Goal: Check status: Check status

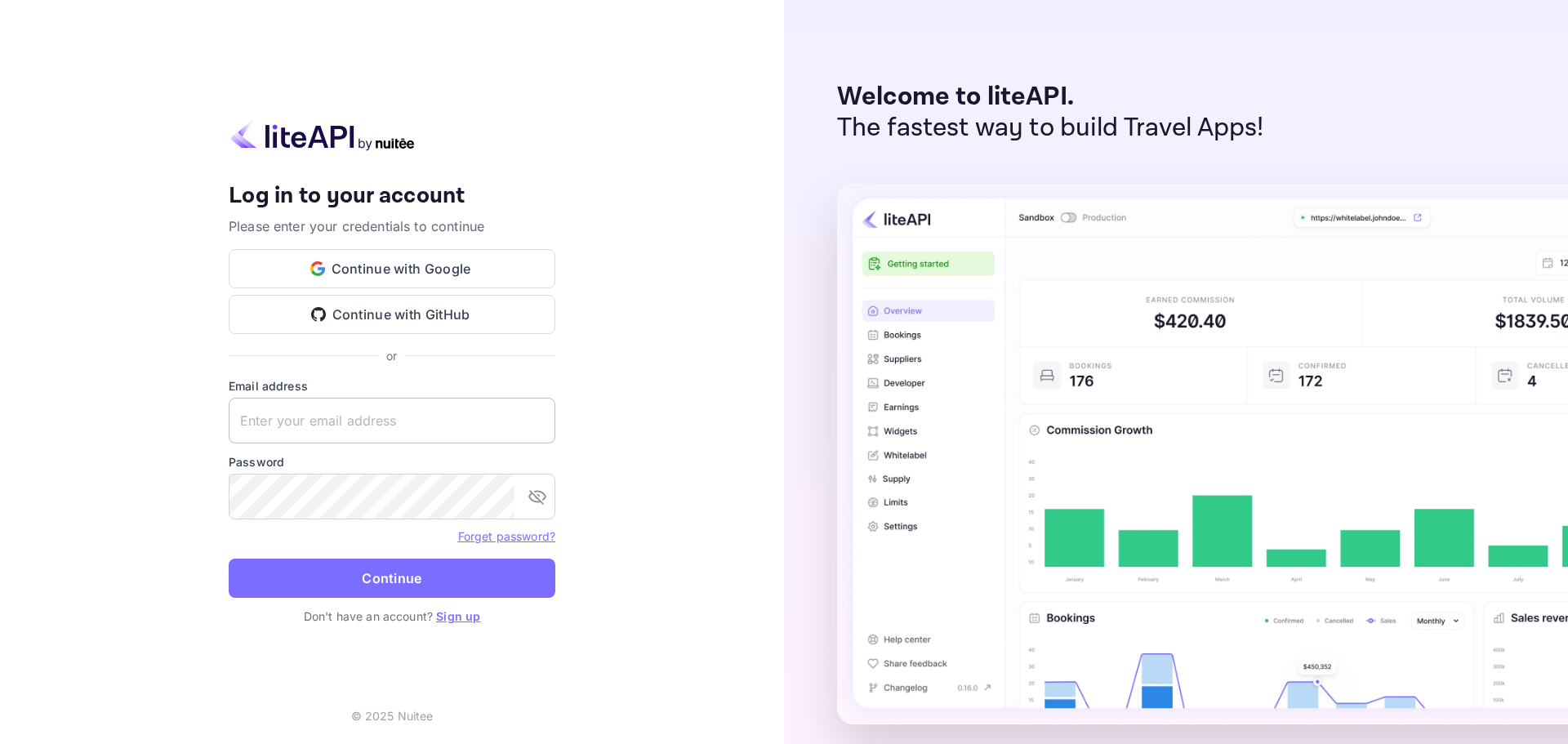
click at [318, 414] on input "text" at bounding box center [391, 420] width 327 height 46
type input "[EMAIL_ADDRESS][DOMAIN_NAME]"
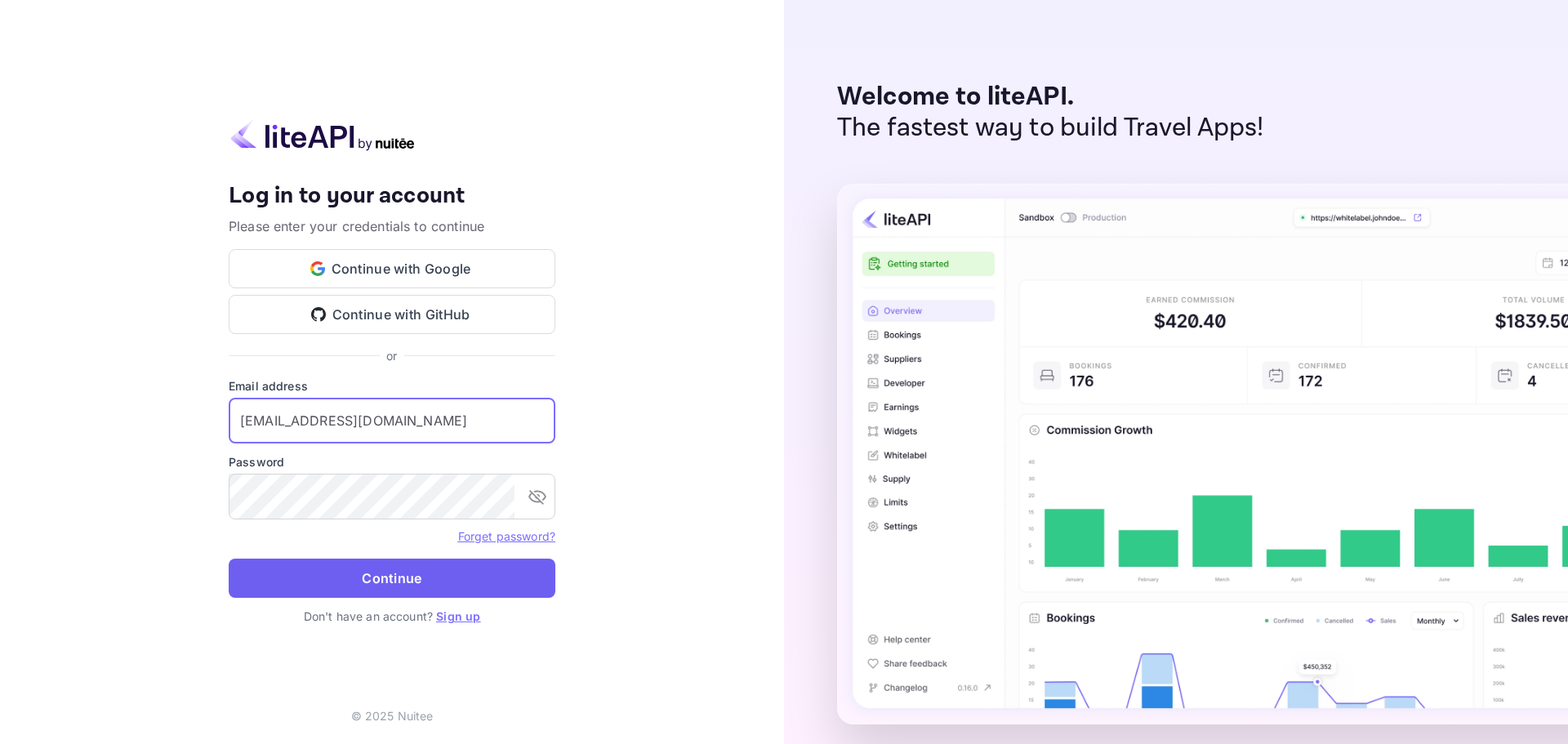
click at [410, 584] on button "Continue" at bounding box center [391, 578] width 327 height 39
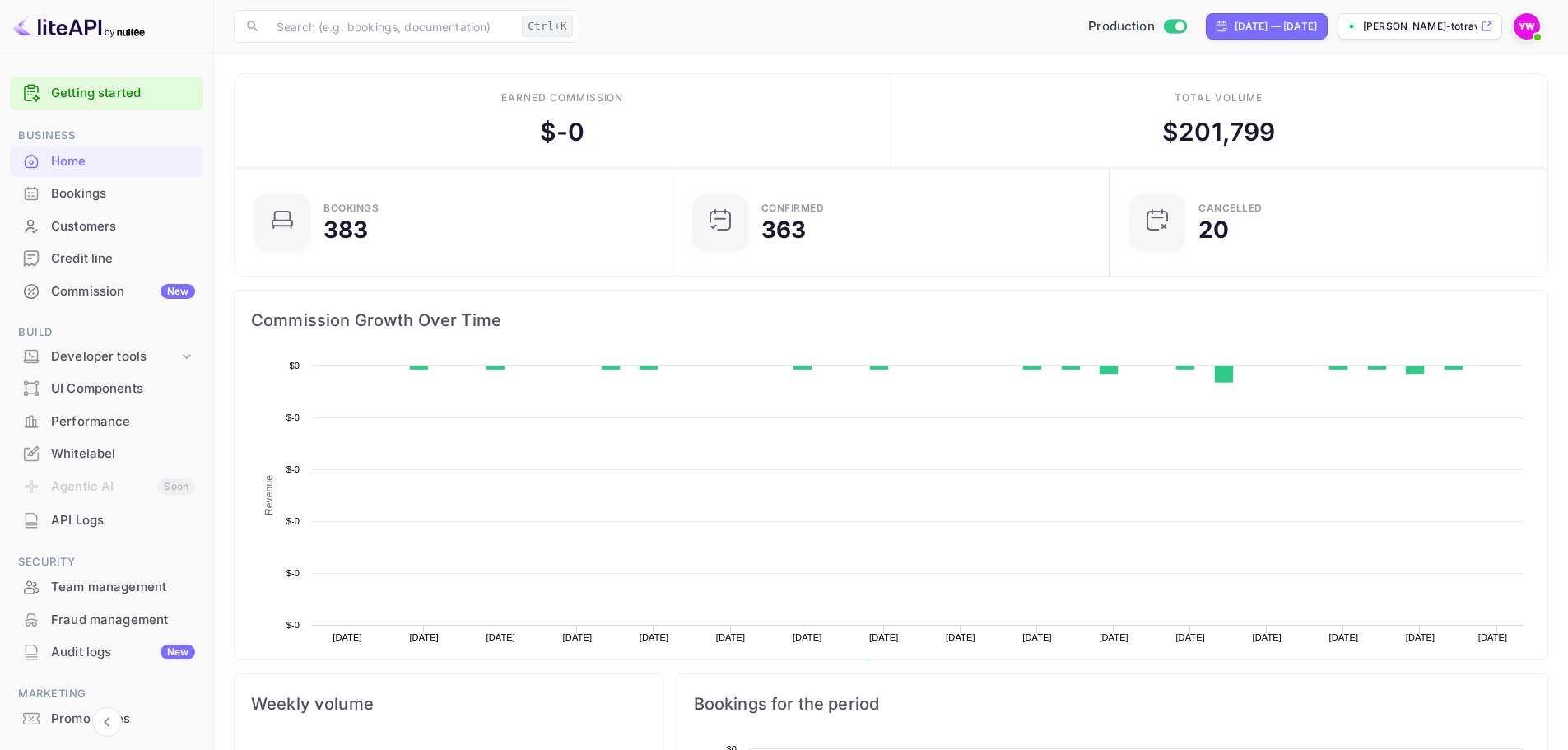
scroll to position [255, 415]
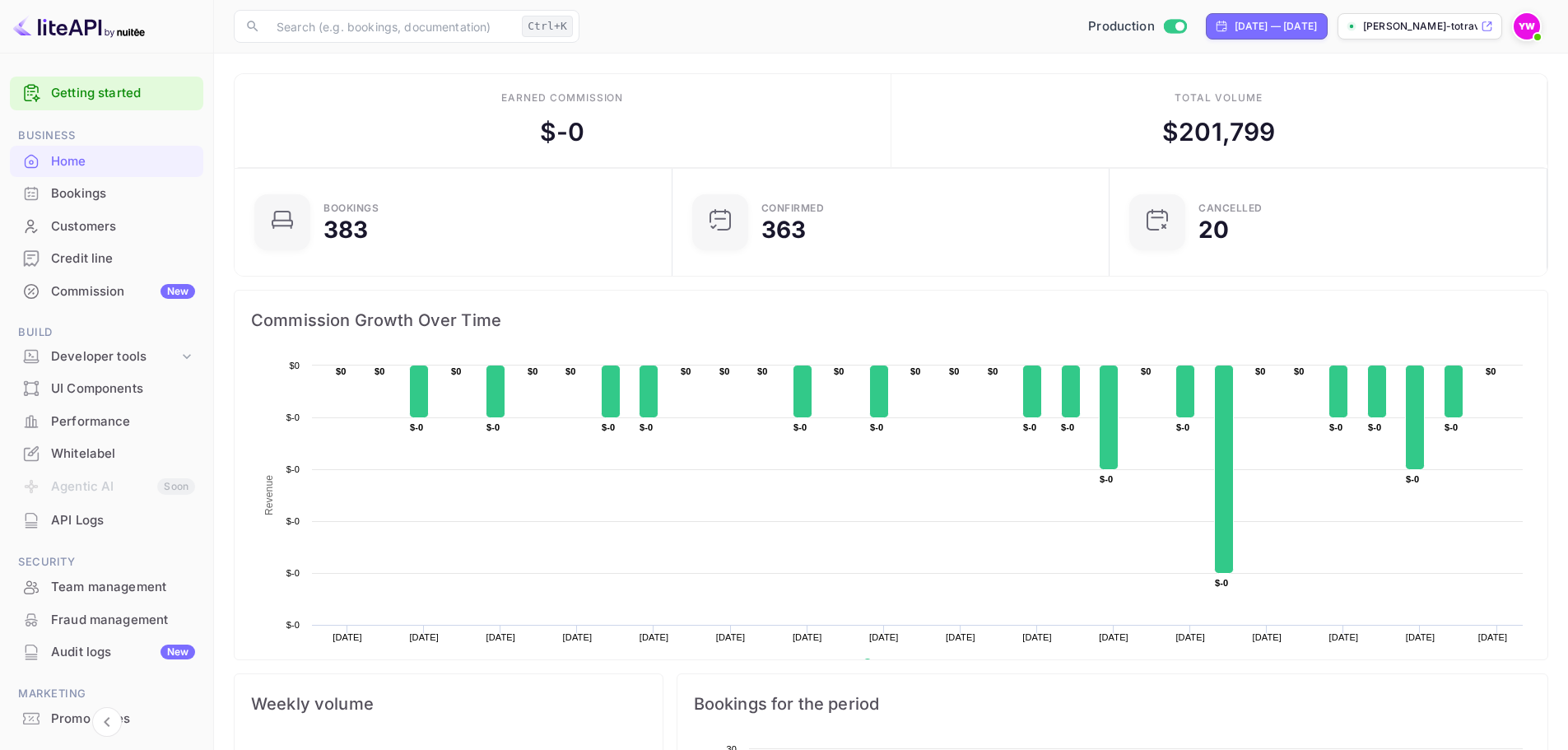
click at [50, 195] on div "Bookings" at bounding box center [107, 194] width 193 height 33
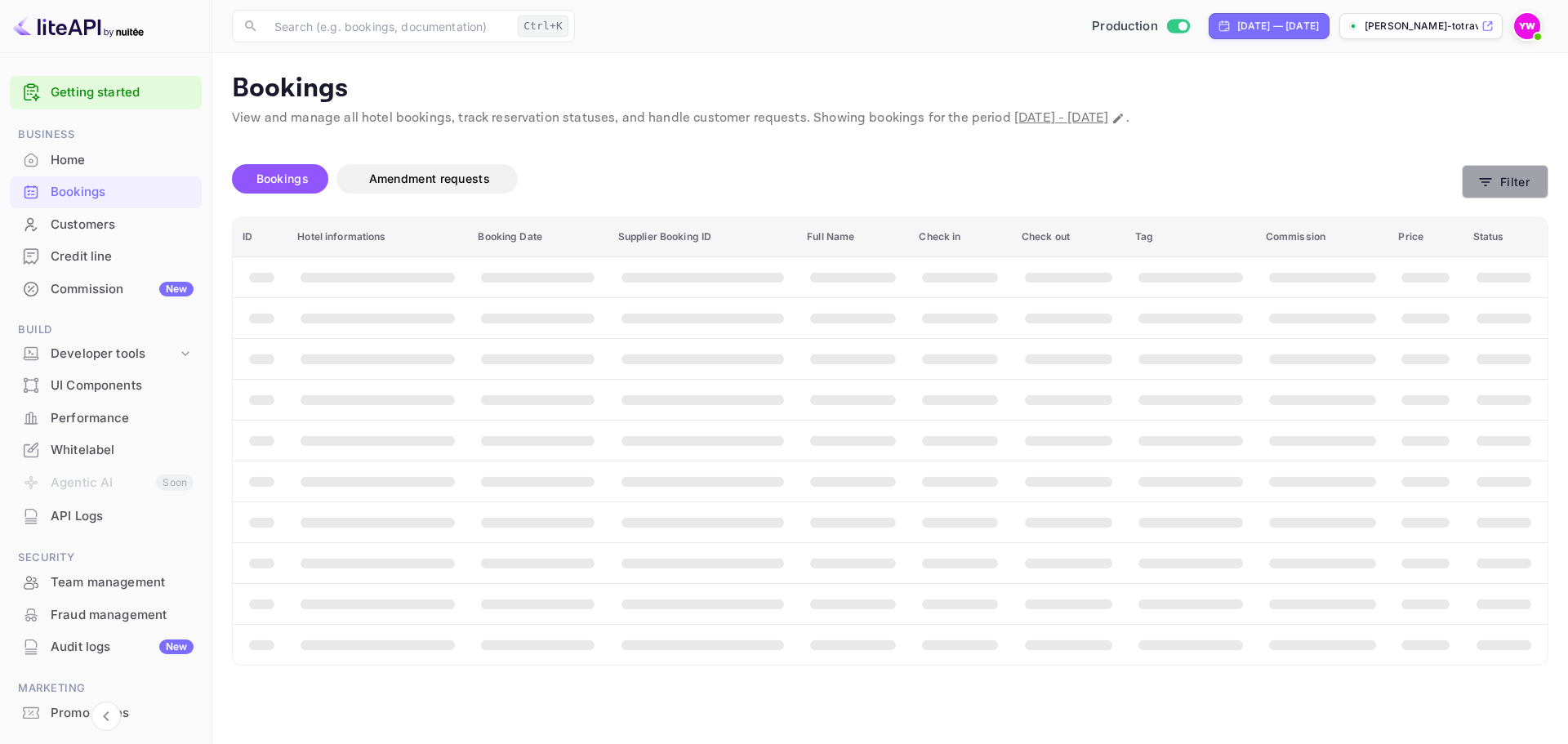
click at [1501, 186] on button "Filter" at bounding box center [1505, 181] width 87 height 33
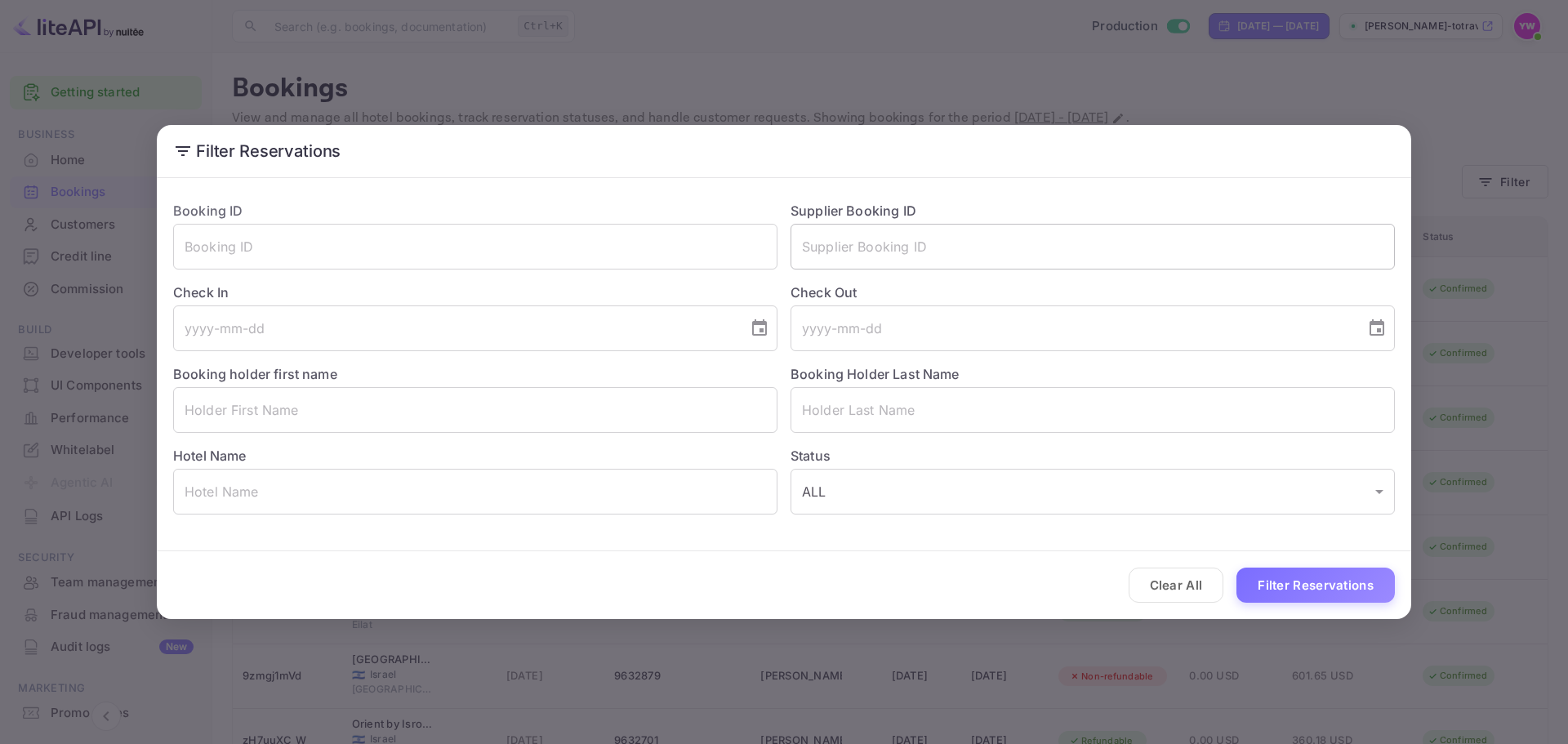
click at [885, 268] on input "text" at bounding box center [1093, 247] width 604 height 46
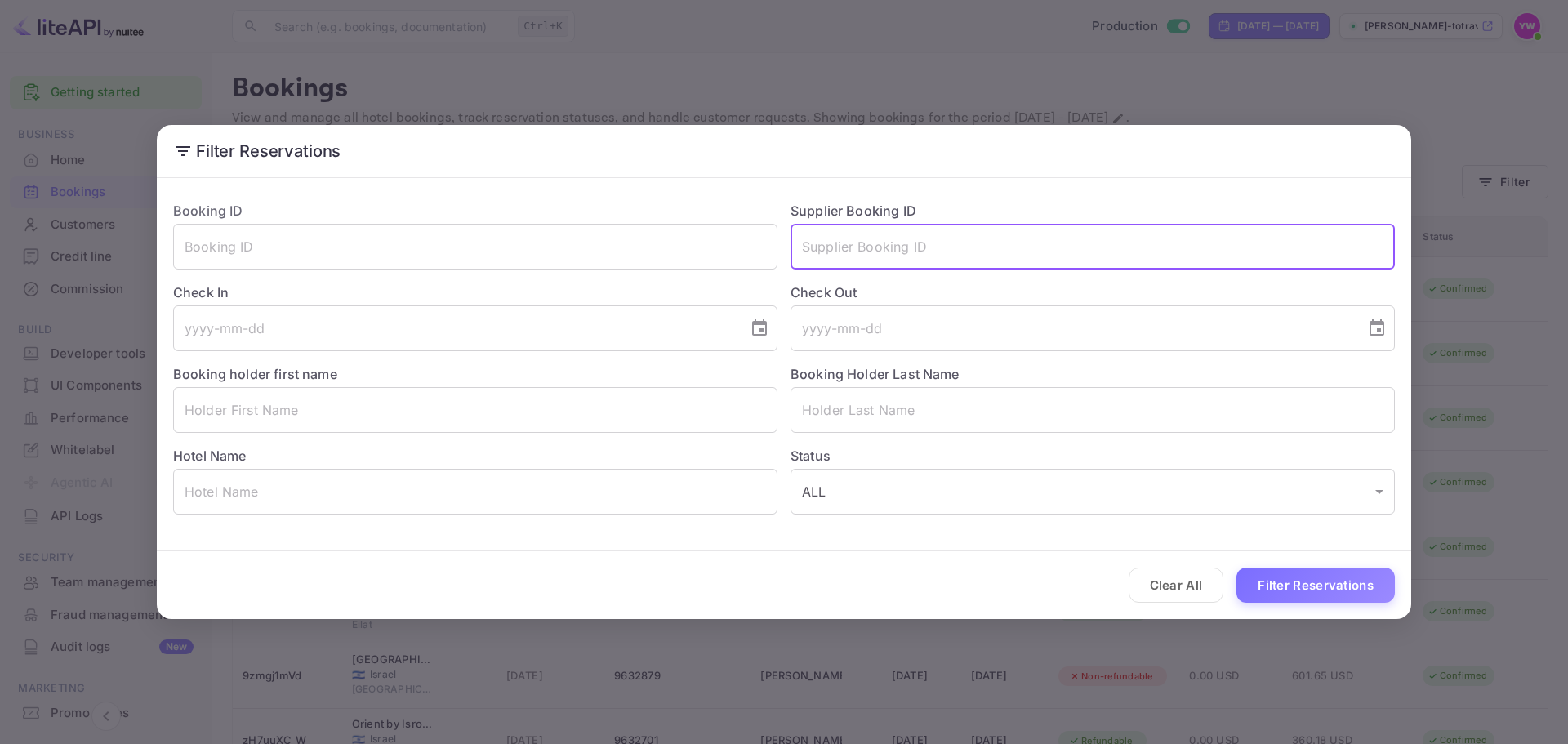
paste input "[PERSON_NAME]"
type input "L"
click at [486, 413] on input "text" at bounding box center [475, 410] width 604 height 46
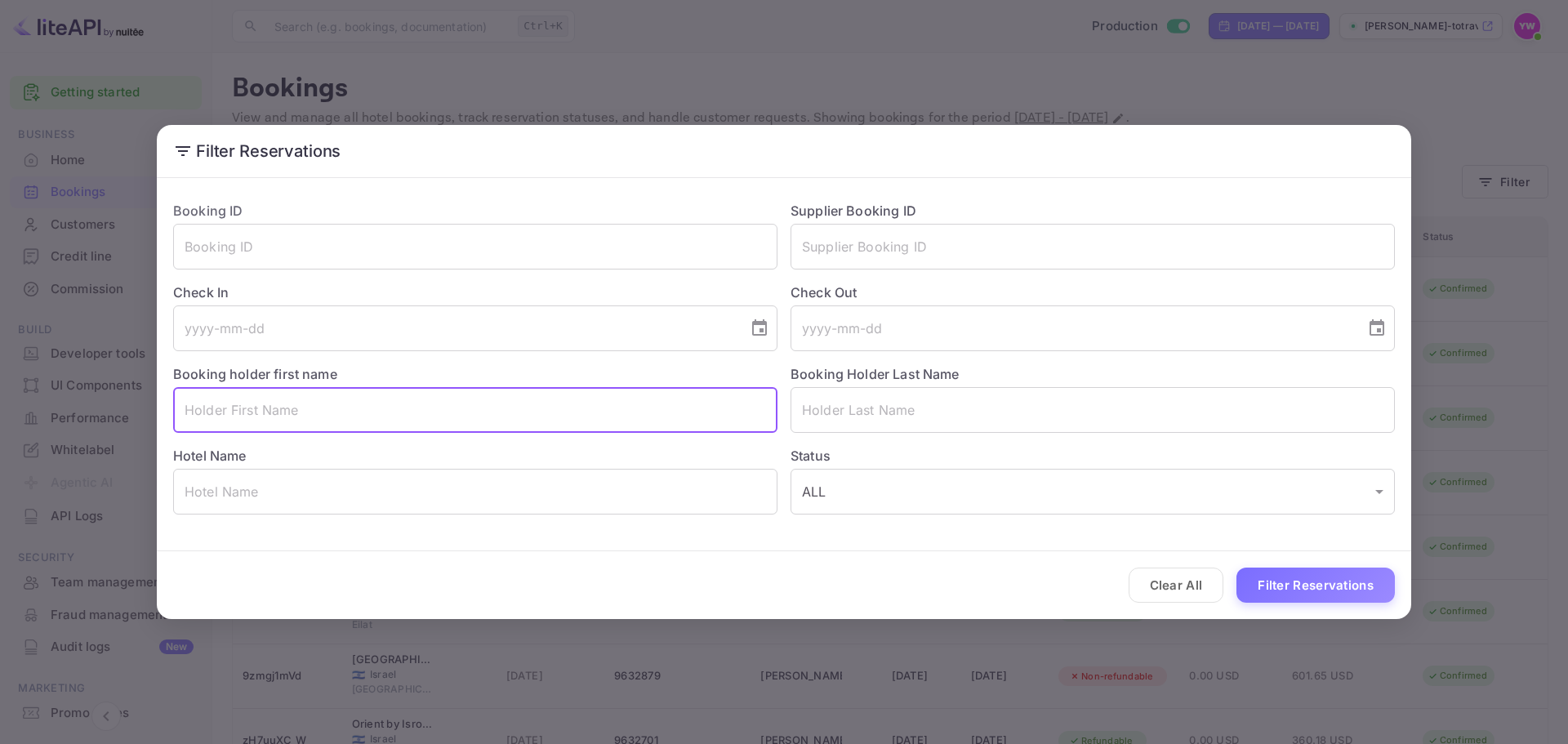
paste input "[PERSON_NAME]"
drag, startPoint x: 252, startPoint y: 411, endPoint x: 227, endPoint y: 408, distance: 25.2
click at [227, 408] on input "[PERSON_NAME]" at bounding box center [475, 410] width 604 height 46
paste input "LIOR"
type input "[PERSON_NAME]"
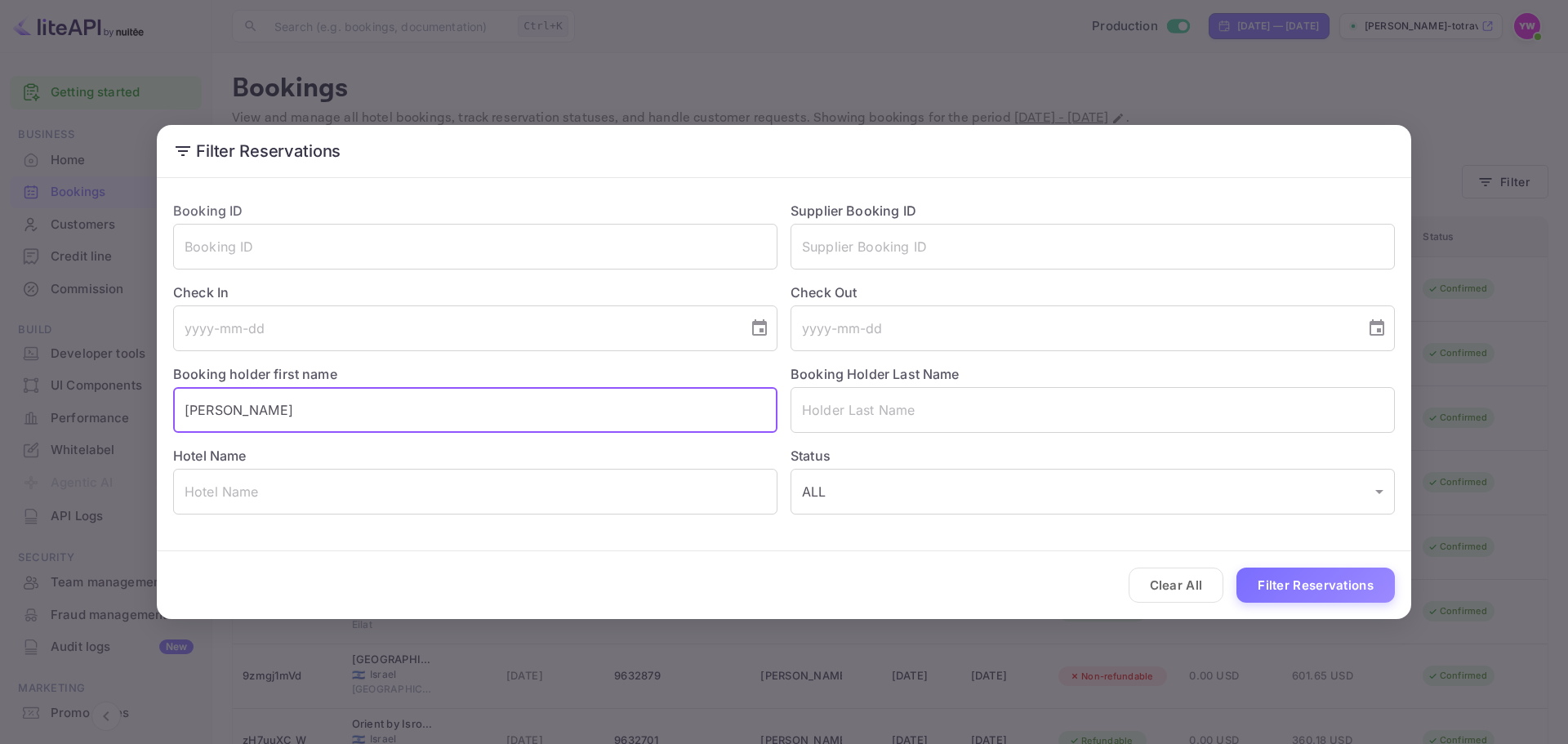
click at [200, 409] on input "[PERSON_NAME]" at bounding box center [475, 410] width 604 height 46
click at [801, 409] on input "text" at bounding box center [1093, 410] width 604 height 46
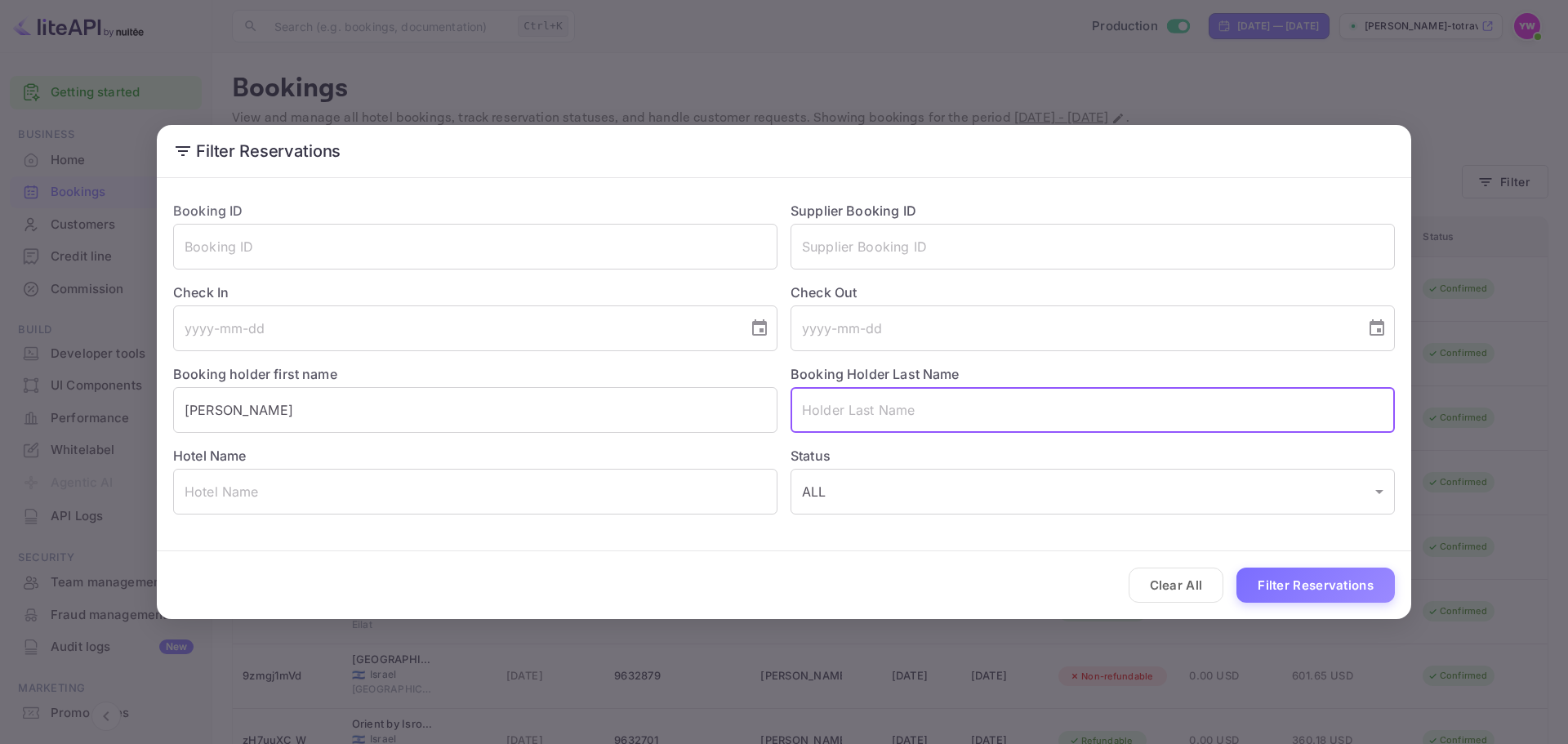
paste input "[PERSON_NAME]"
type input "[PERSON_NAME]"
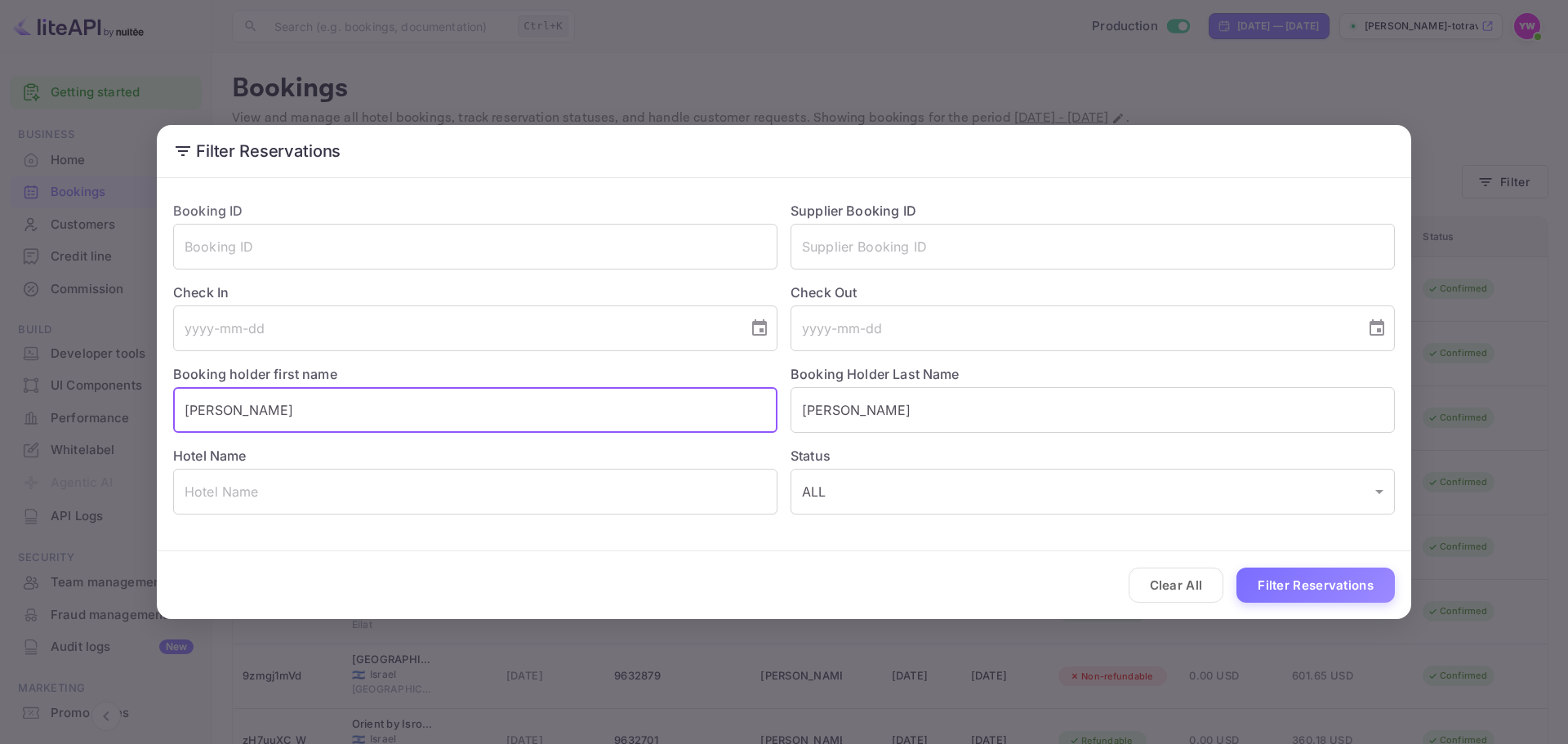
drag, startPoint x: 223, startPoint y: 410, endPoint x: 125, endPoint y: 413, distance: 98.0
click at [125, 413] on div "Filter Reservations Booking ID ​ Supplier Booking ID ​ Check In ​ Check Out ​ B…" at bounding box center [784, 372] width 1568 height 744
click at [318, 409] on input "LIOR" at bounding box center [475, 410] width 604 height 46
type input "LIOR"
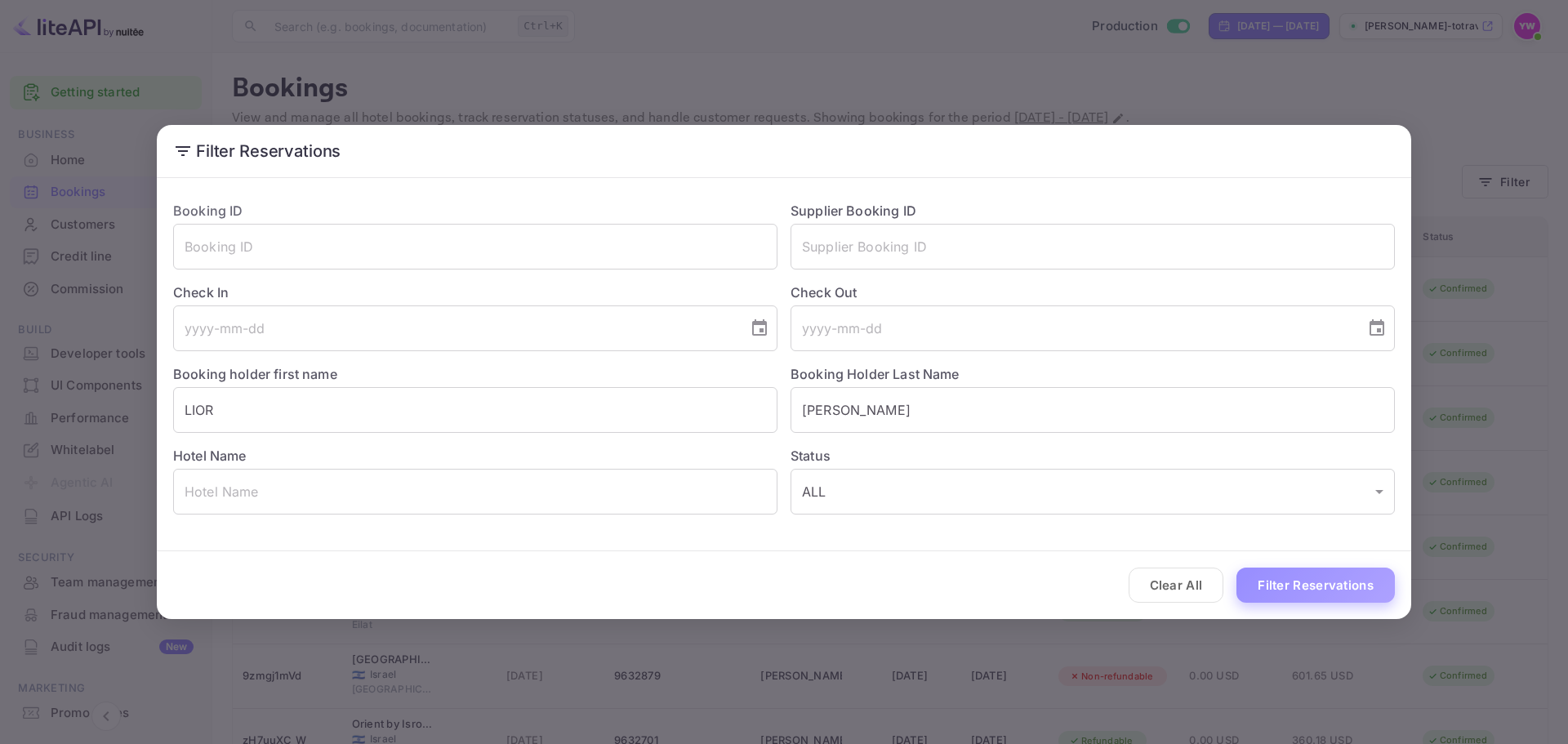
click at [1285, 588] on button "Filter Reservations" at bounding box center [1315, 584] width 159 height 35
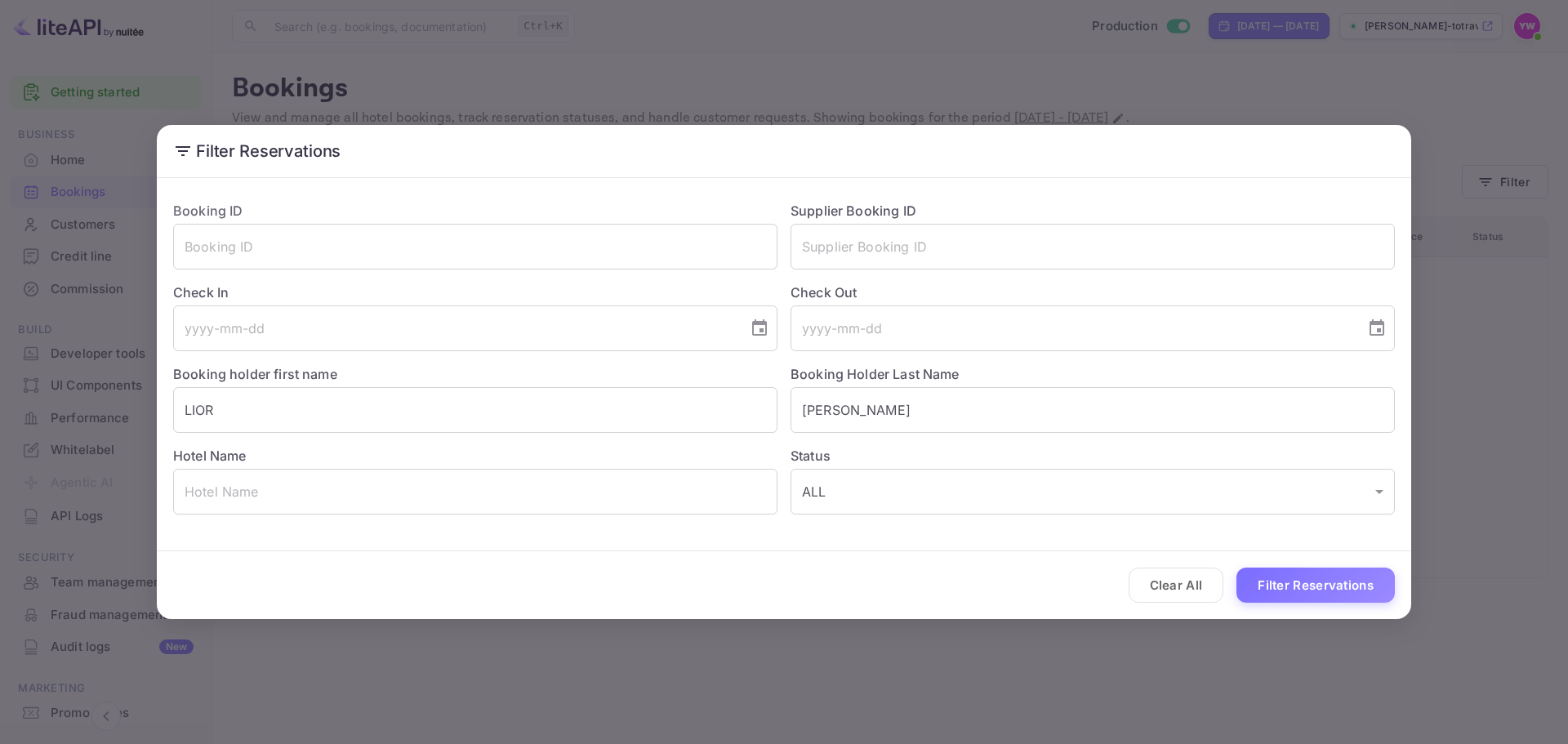
click at [1327, 98] on div "Filter Reservations Booking ID ​ Supplier Booking ID ​ Check In ​ Check Out ​ B…" at bounding box center [784, 372] width 1568 height 744
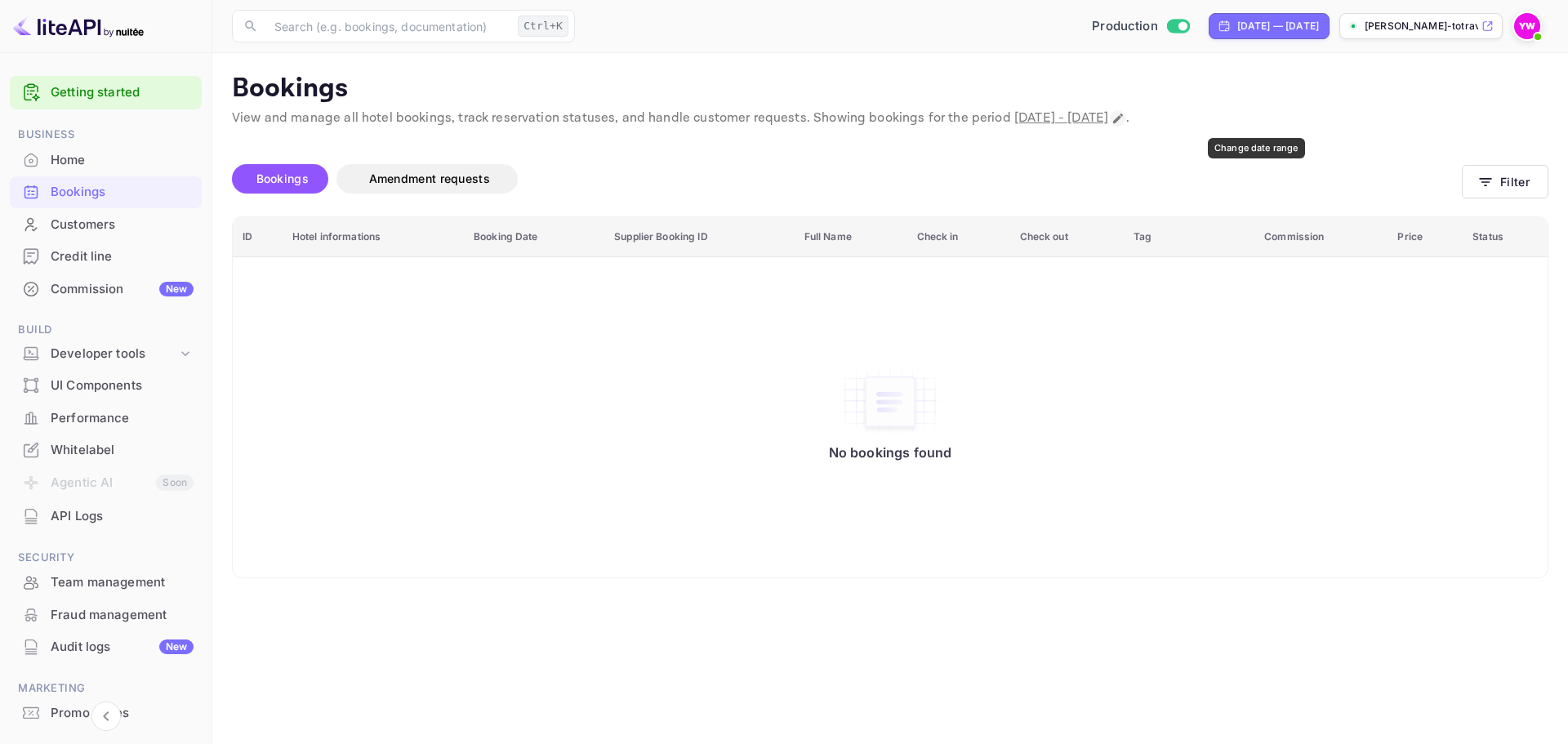
click at [1124, 119] on icon "Change date range" at bounding box center [1117, 118] width 13 height 13
select select "7"
select select "2025"
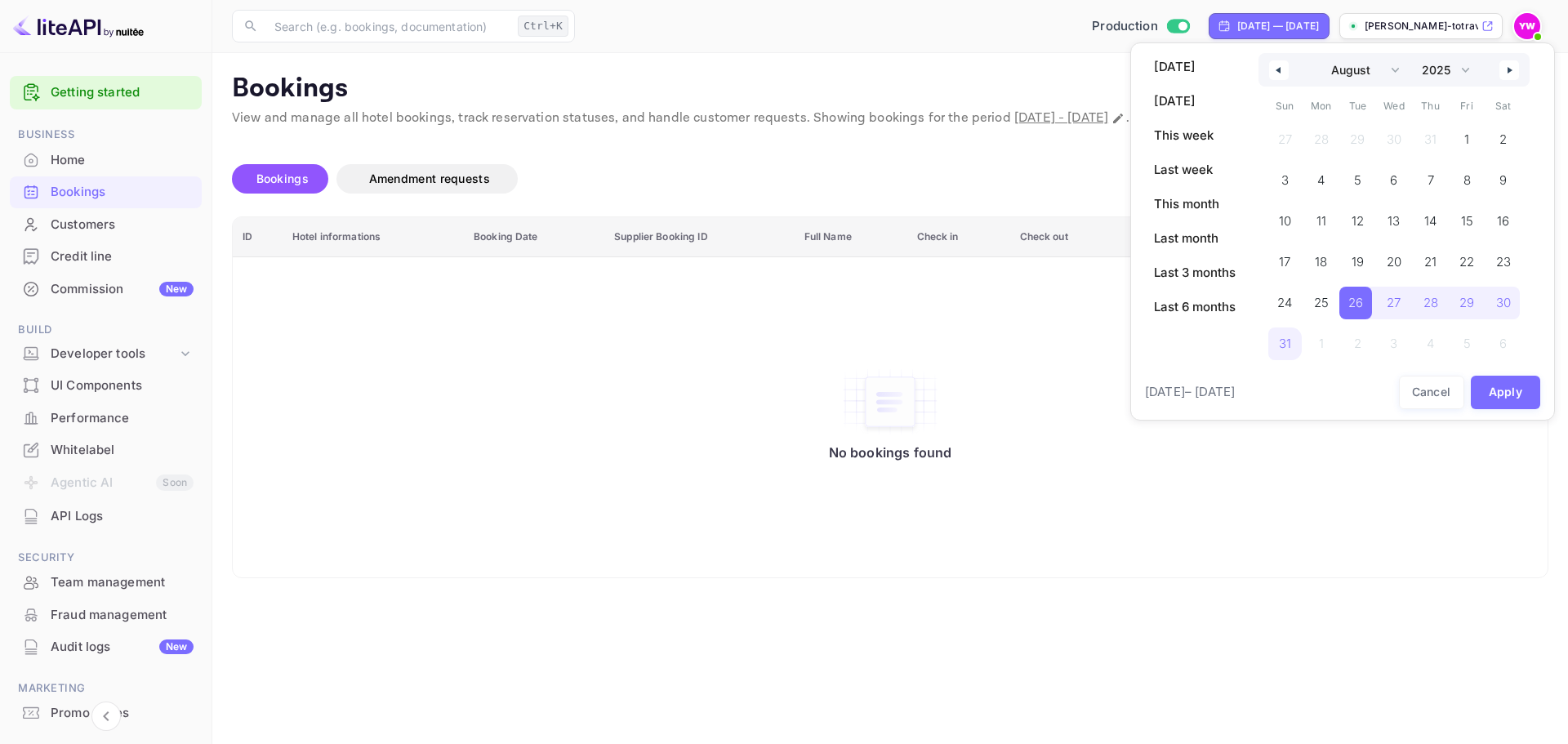
click at [1276, 72] on icon "button" at bounding box center [1276, 70] width 8 height 7
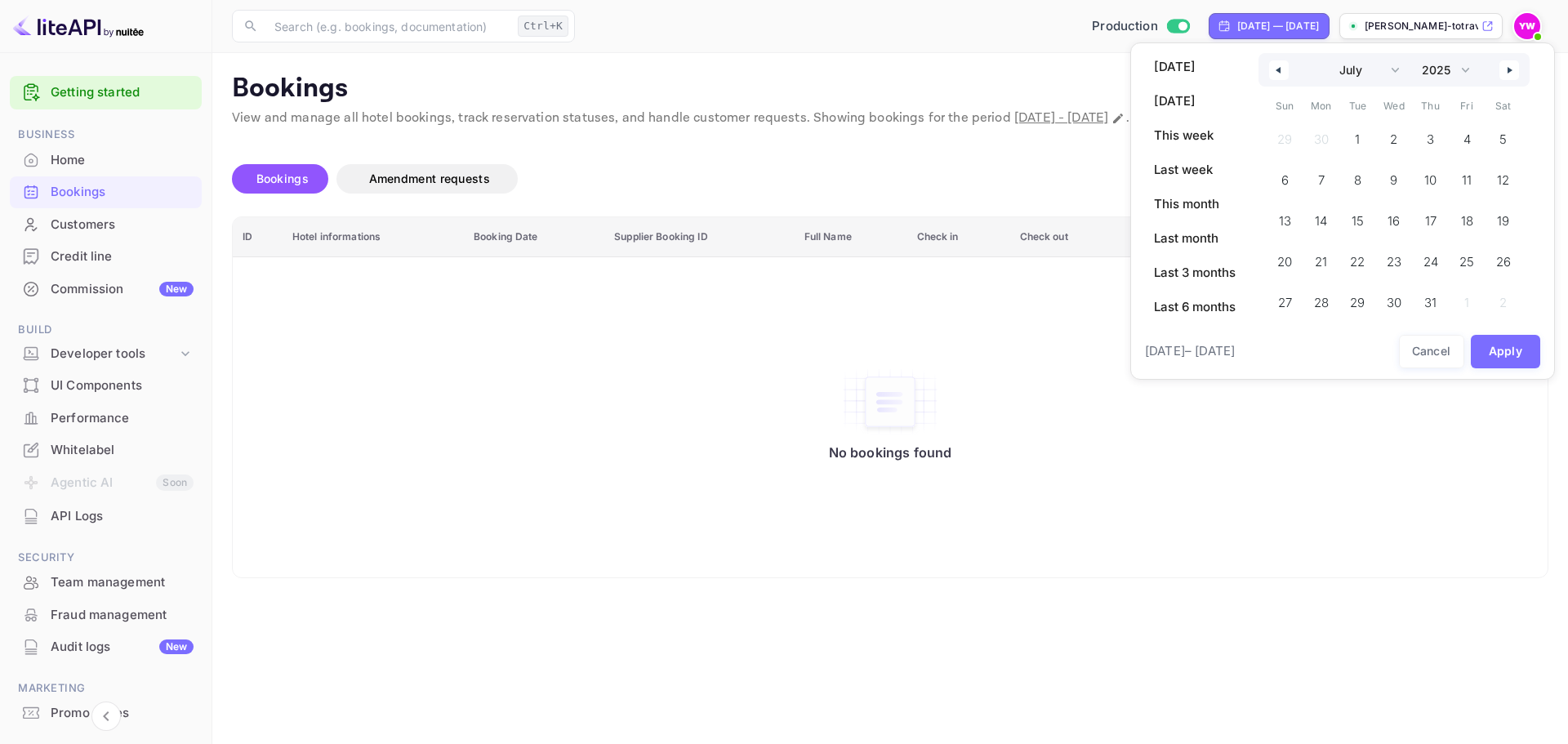
click at [1513, 70] on icon "button" at bounding box center [1511, 70] width 8 height 7
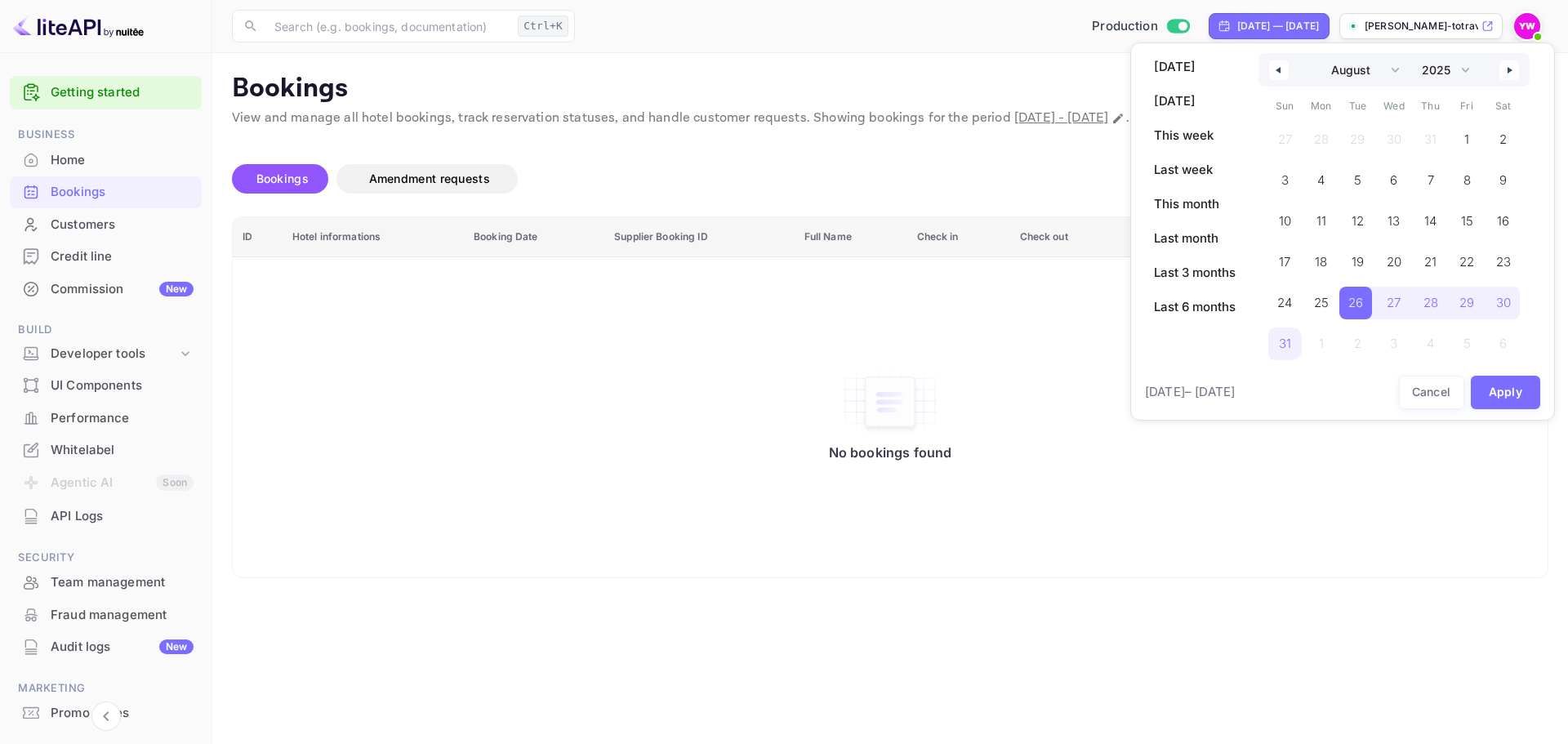
click at [1513, 70] on icon "button" at bounding box center [1511, 70] width 8 height 7
select select "8"
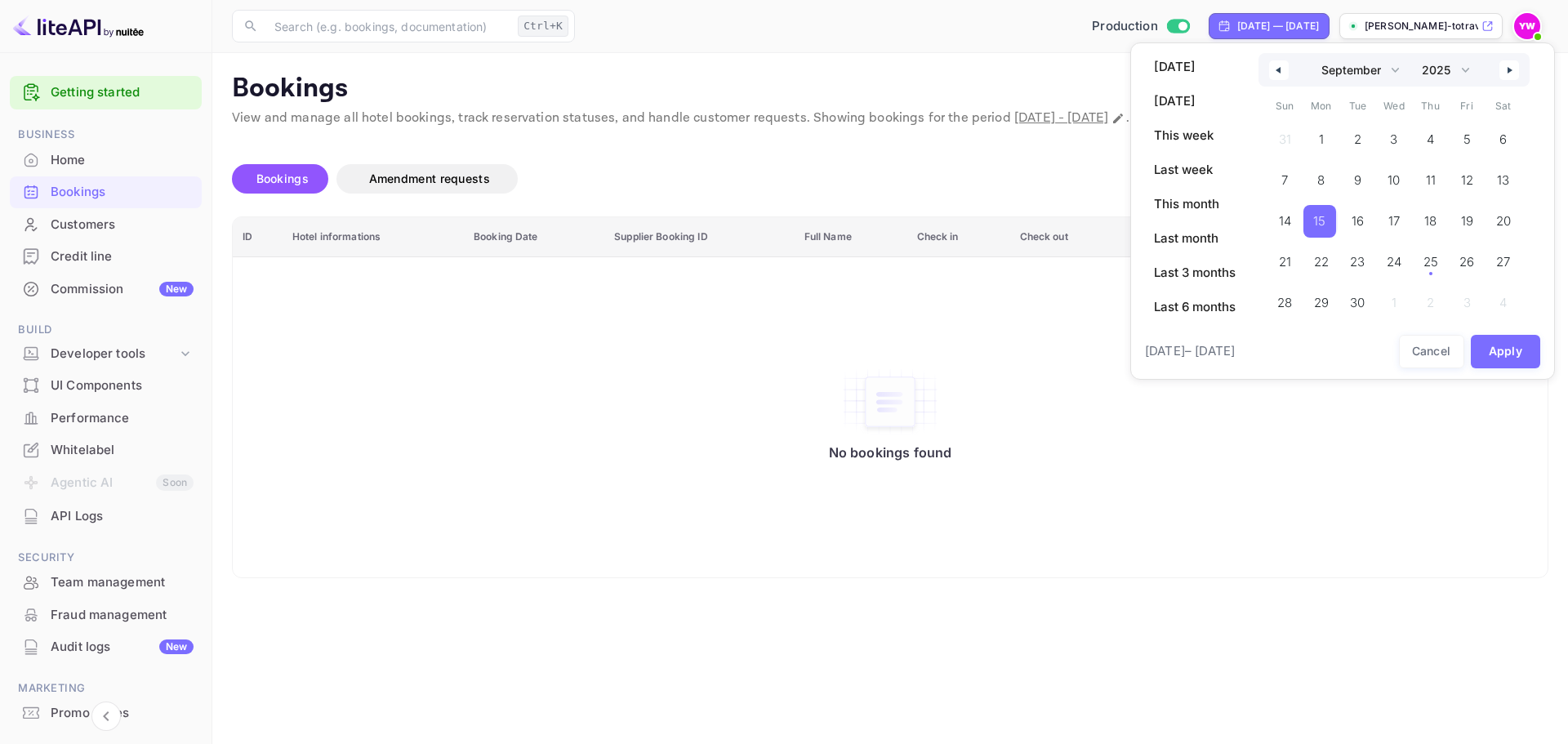
click at [1322, 221] on span "15" at bounding box center [1319, 221] width 12 height 30
click at [1278, 217] on span "14" at bounding box center [1284, 221] width 37 height 32
click at [1370, 224] on span "16" at bounding box center [1355, 221] width 32 height 32
click at [1284, 224] on span "14" at bounding box center [1284, 221] width 12 height 30
click at [1520, 360] on button "Apply" at bounding box center [1505, 351] width 70 height 33
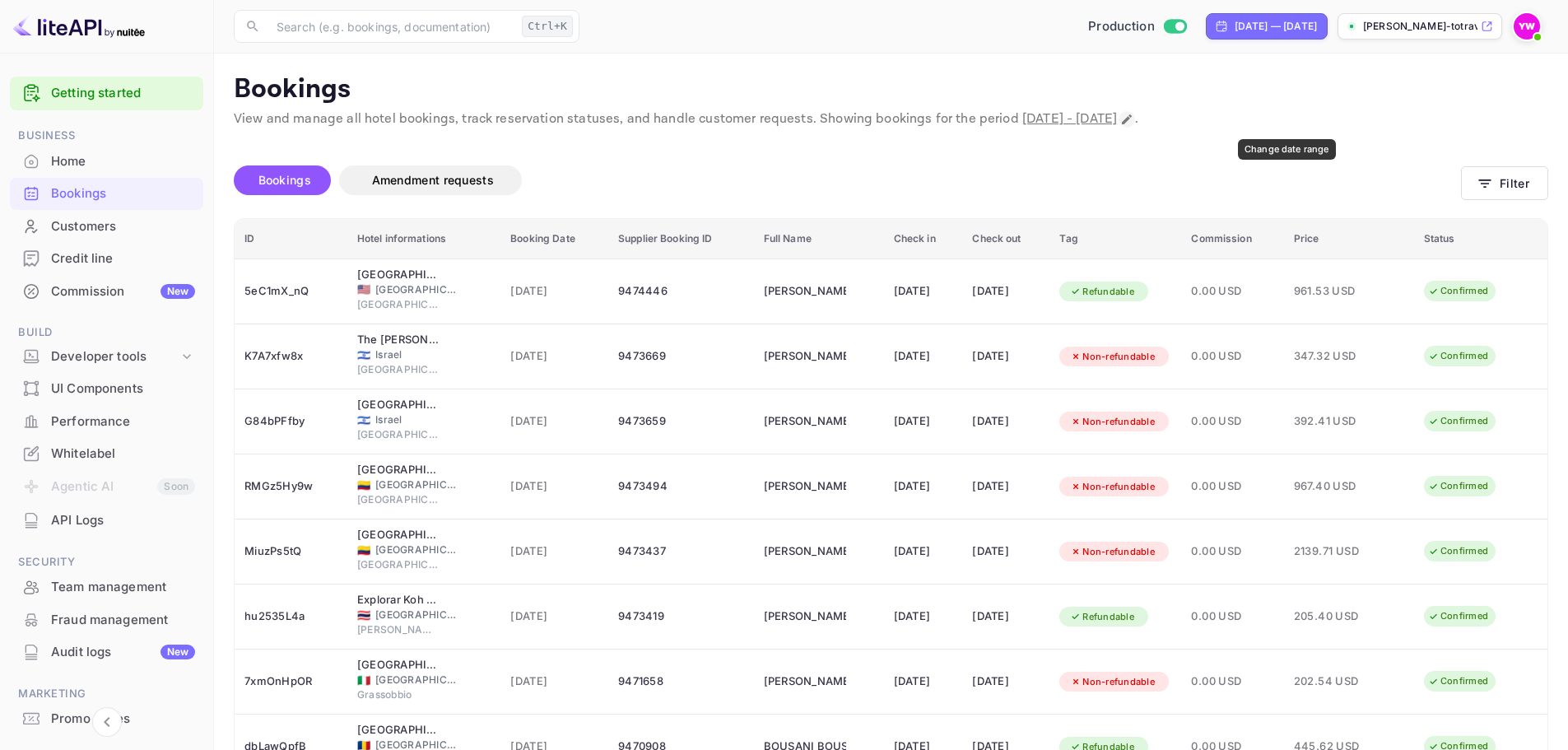
click at [1133, 117] on icon "Change date range" at bounding box center [1126, 119] width 13 height 13
select select "8"
select select "2025"
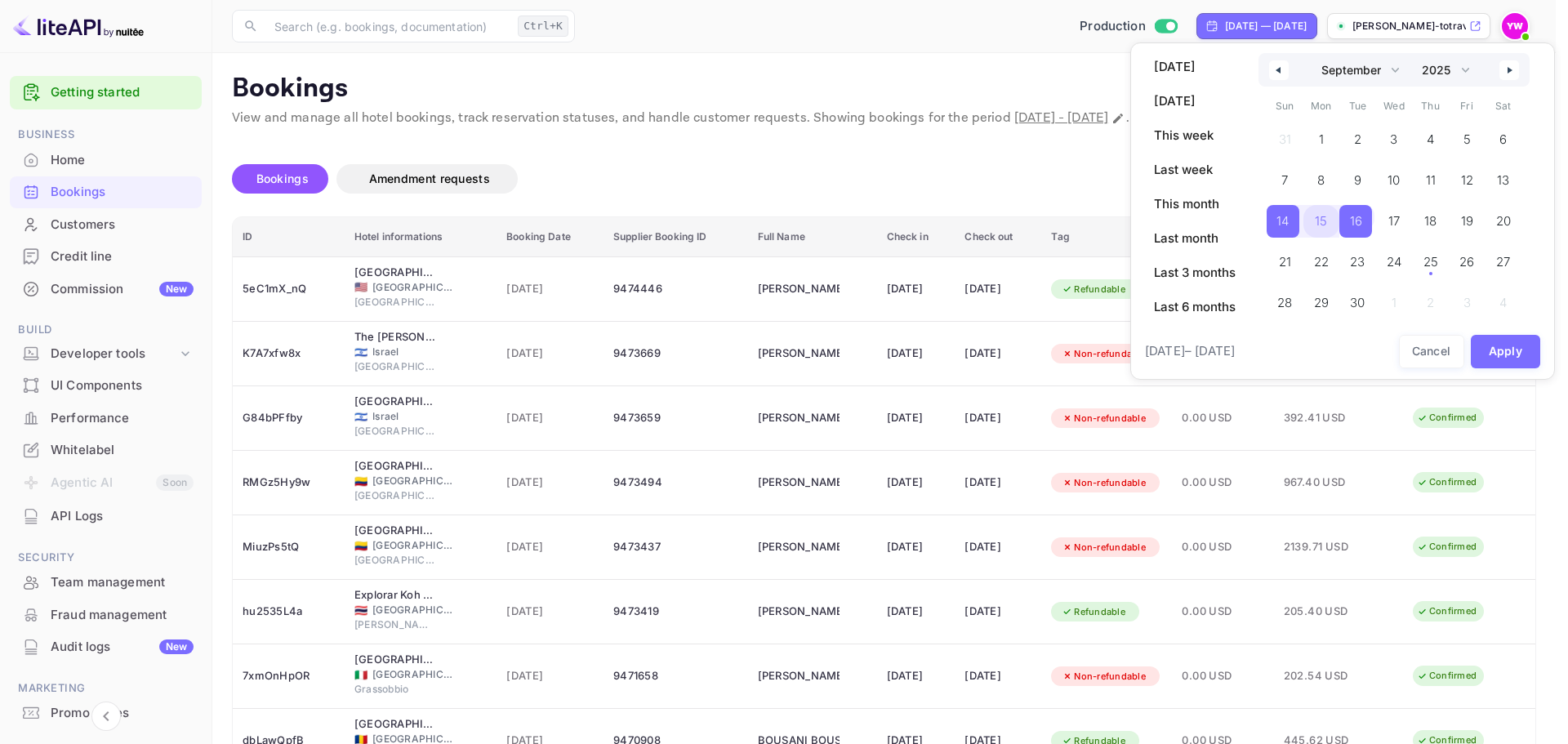
click at [1321, 216] on span "15" at bounding box center [1320, 221] width 12 height 30
click at [1506, 352] on button "Apply" at bounding box center [1505, 351] width 70 height 33
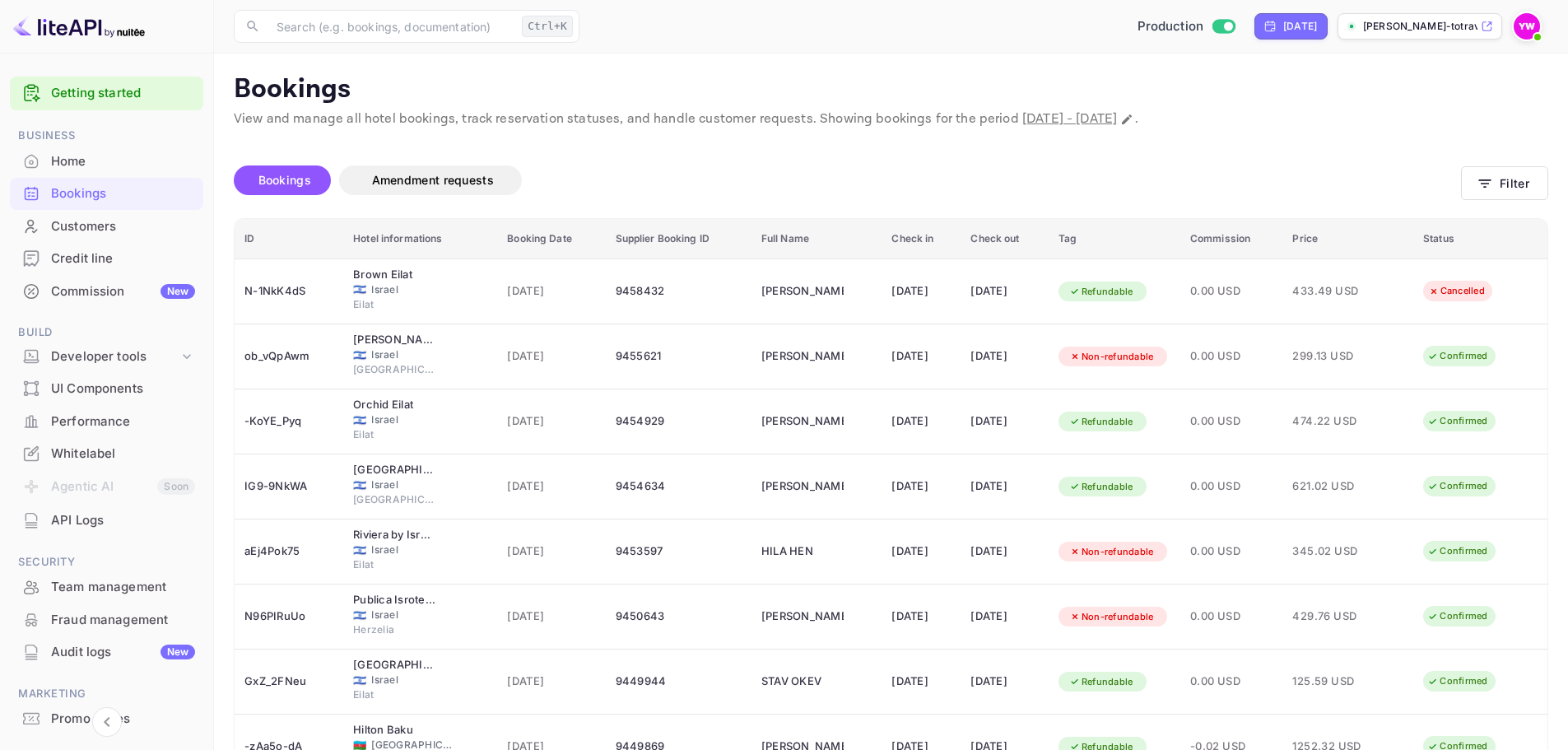
click at [731, 163] on div "Bookings Amendment requests" at bounding box center [847, 183] width 1227 height 69
click at [1133, 116] on icon "Change date range" at bounding box center [1126, 119] width 13 height 13
select select "8"
select select "2025"
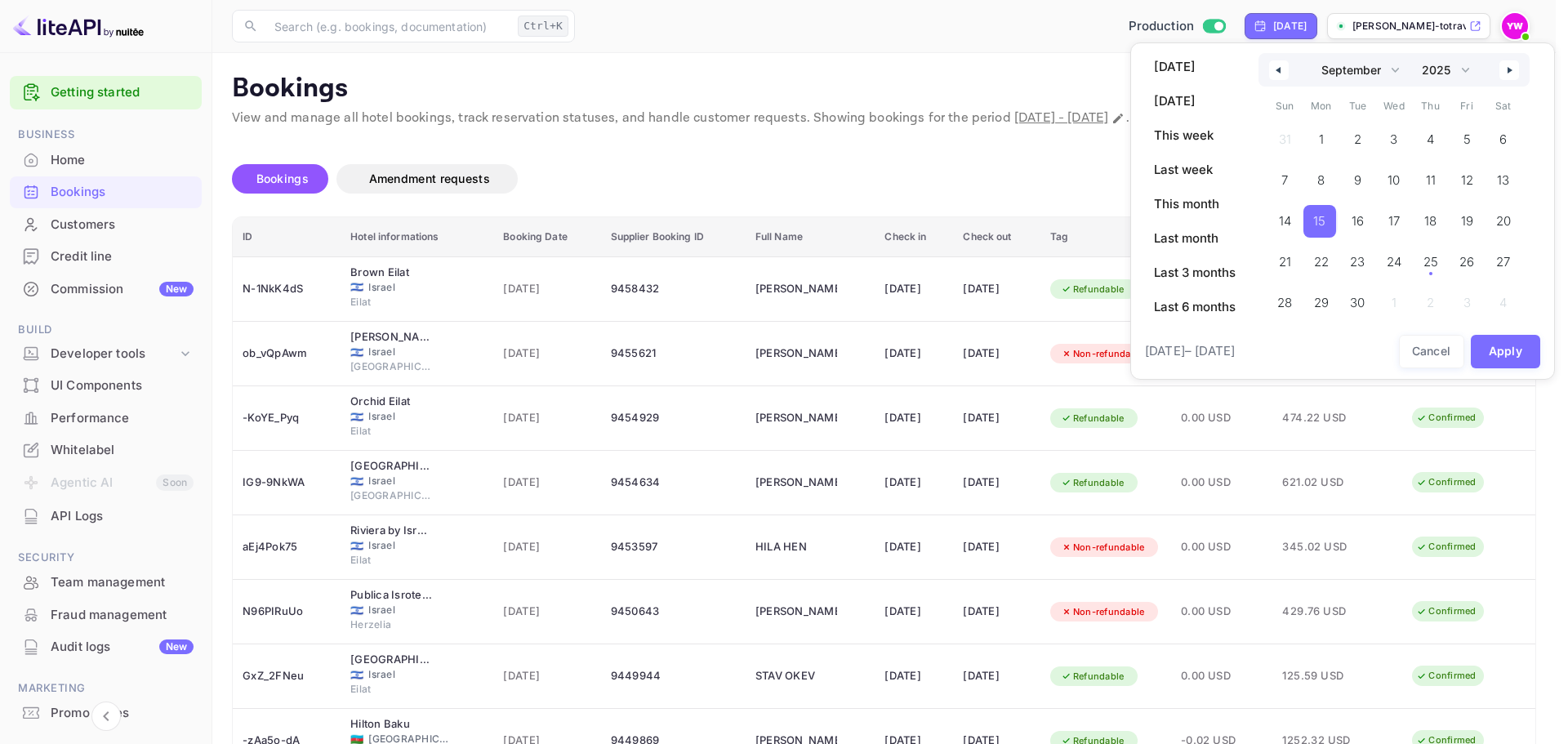
click at [931, 183] on div at bounding box center [784, 372] width 1568 height 744
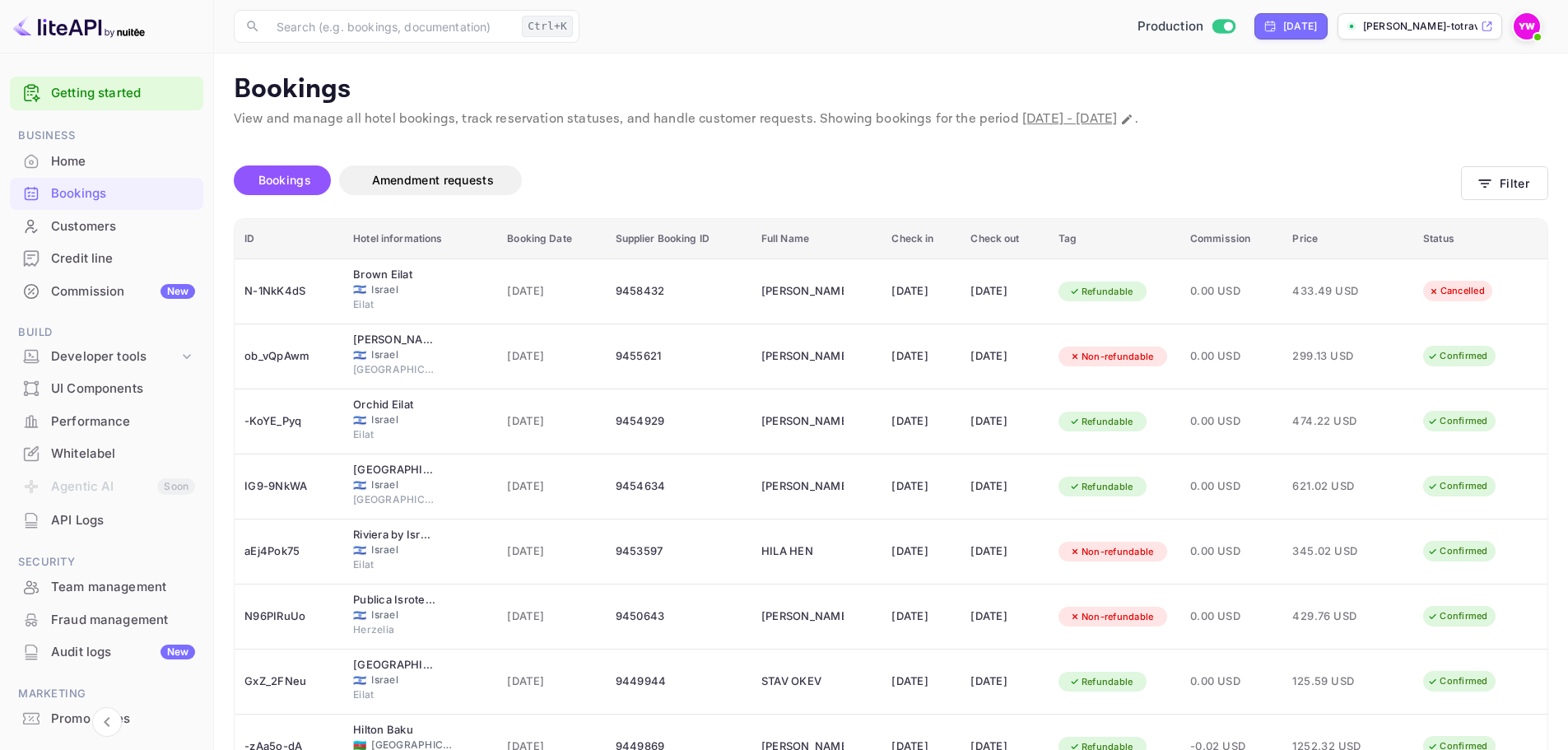
click at [616, 176] on div "Bookings Amendment requests" at bounding box center [847, 180] width 1227 height 30
click at [1133, 120] on icon "Change date range" at bounding box center [1126, 119] width 13 height 13
select select "8"
select select "2025"
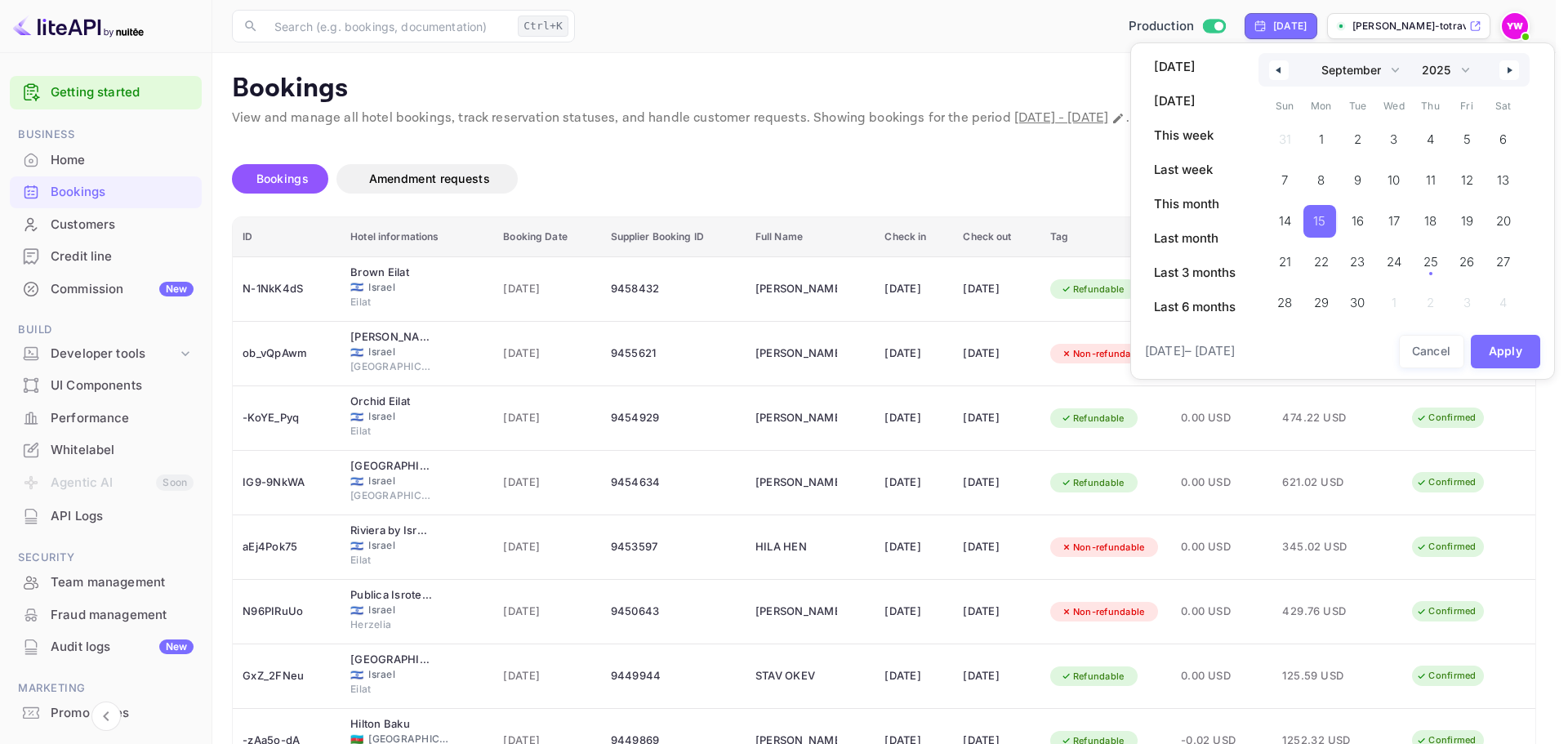
click at [848, 172] on div at bounding box center [784, 372] width 1568 height 744
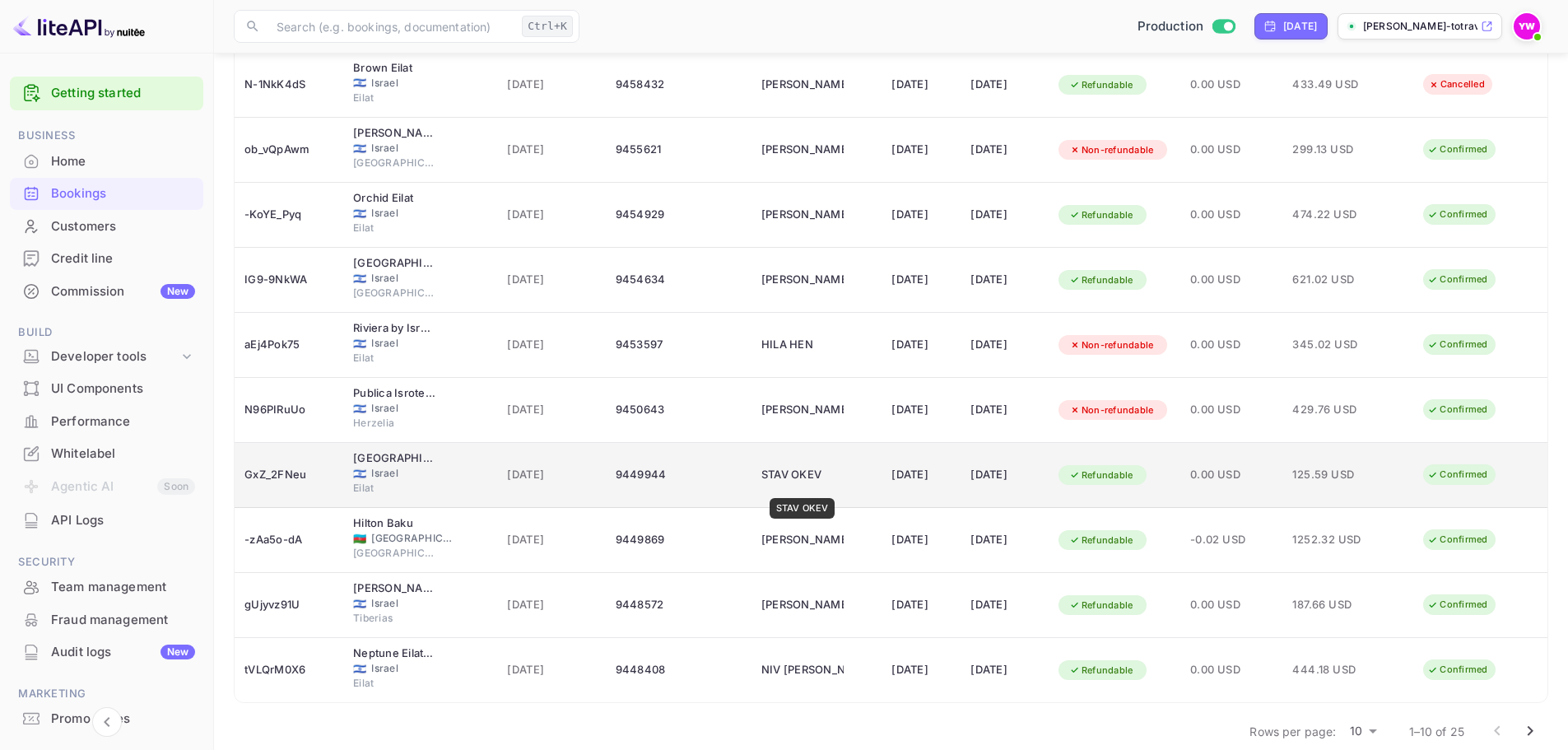
scroll to position [229, 0]
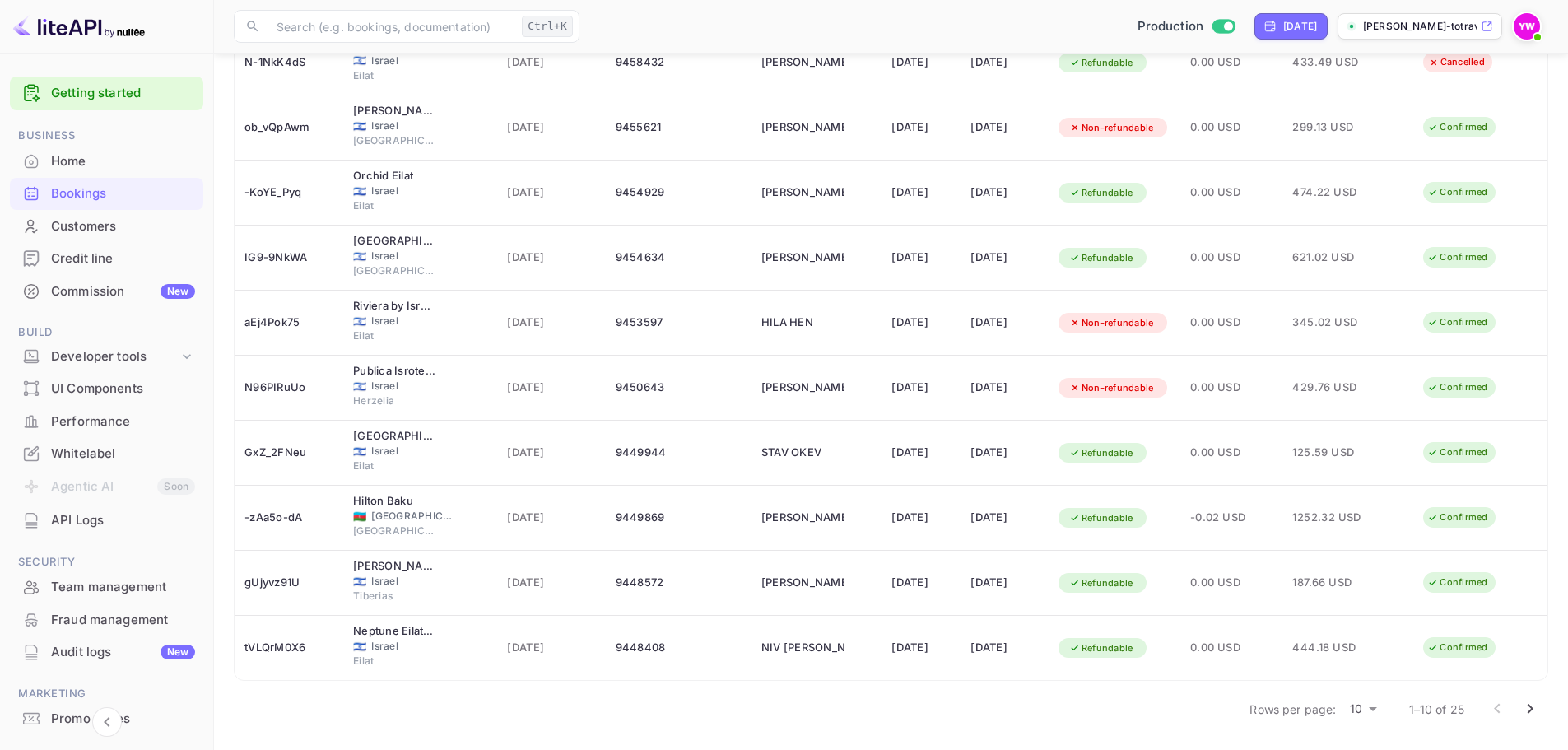
click at [1535, 706] on icon "Go to next page" at bounding box center [1529, 709] width 20 height 20
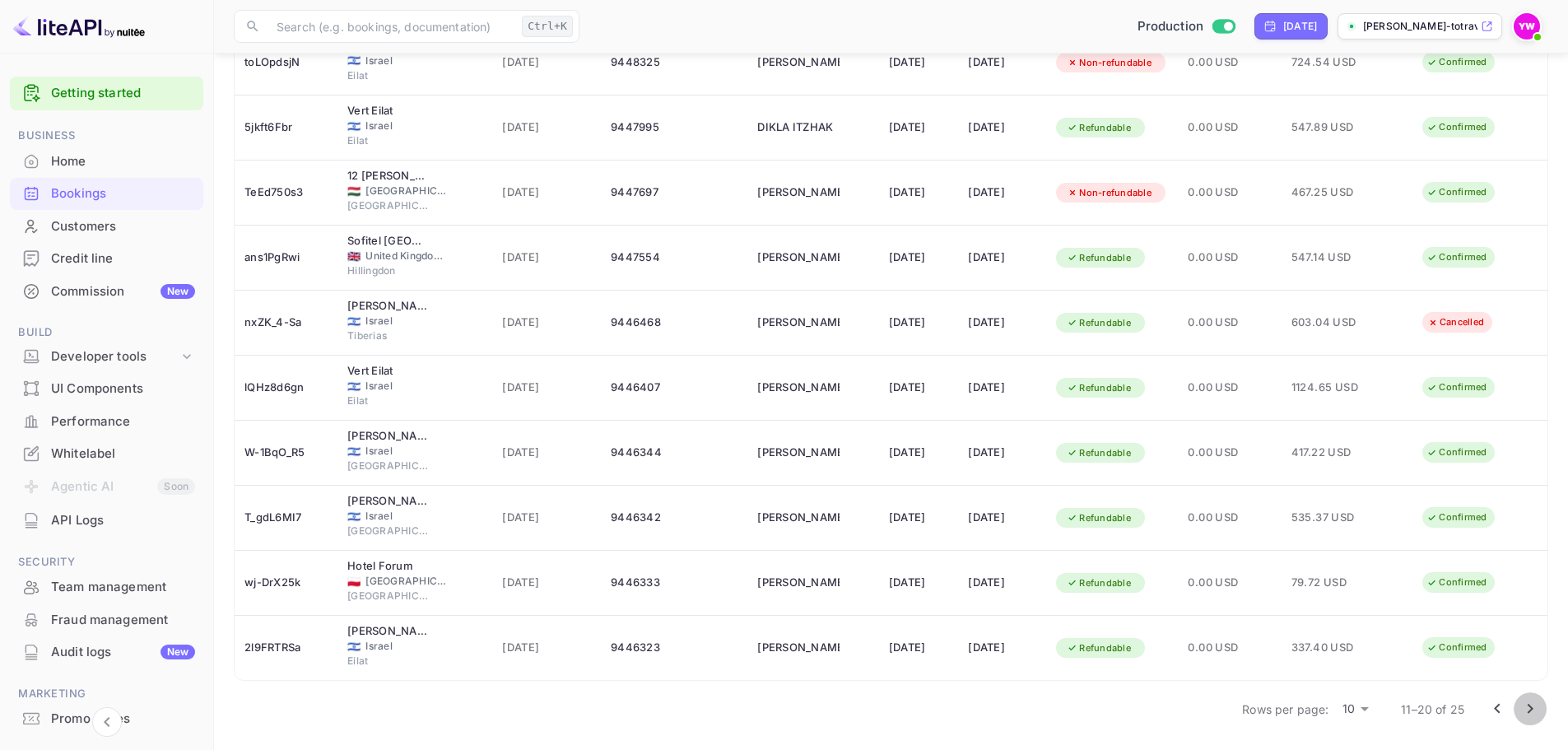
click at [1523, 705] on icon "Go to next page" at bounding box center [1529, 709] width 20 height 20
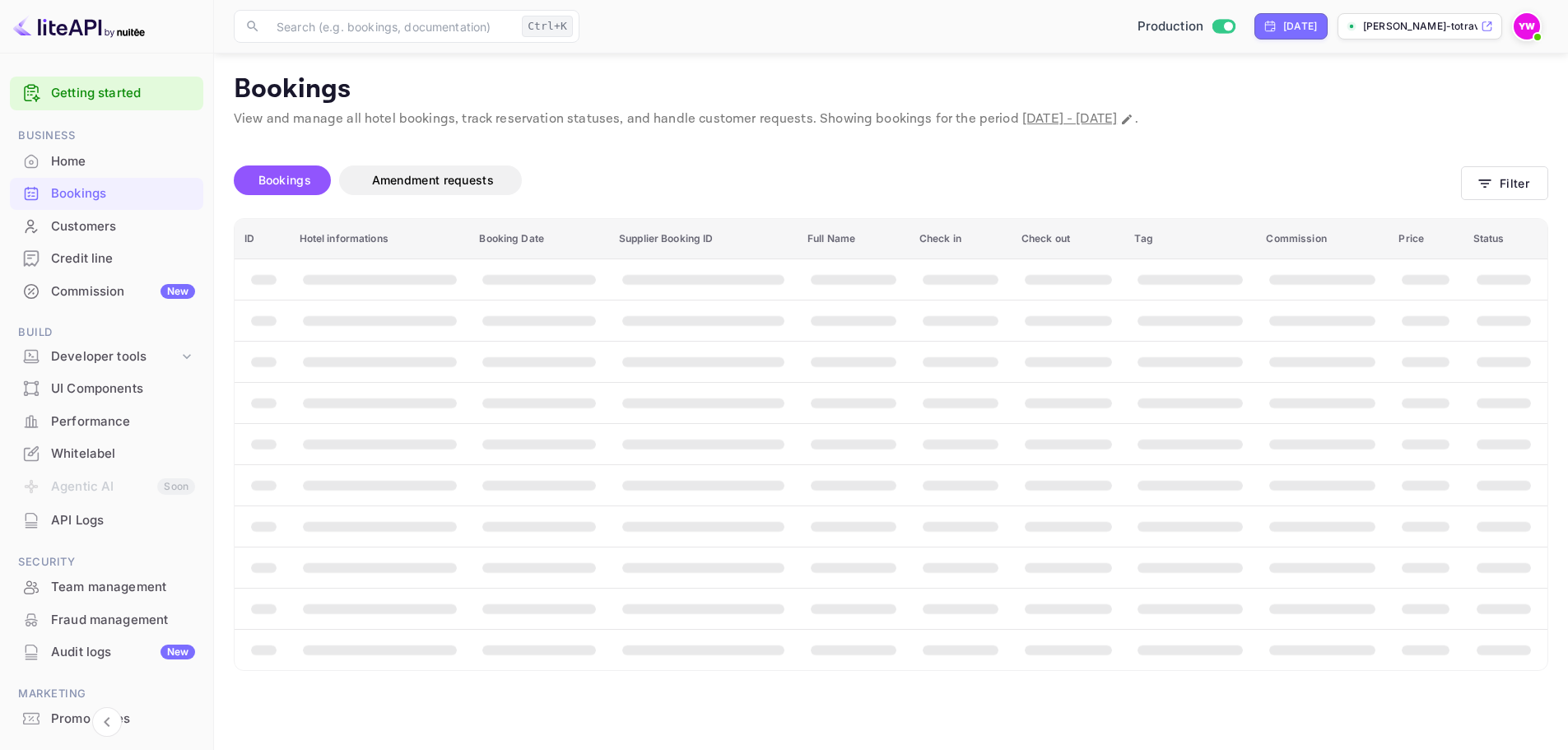
scroll to position [0, 0]
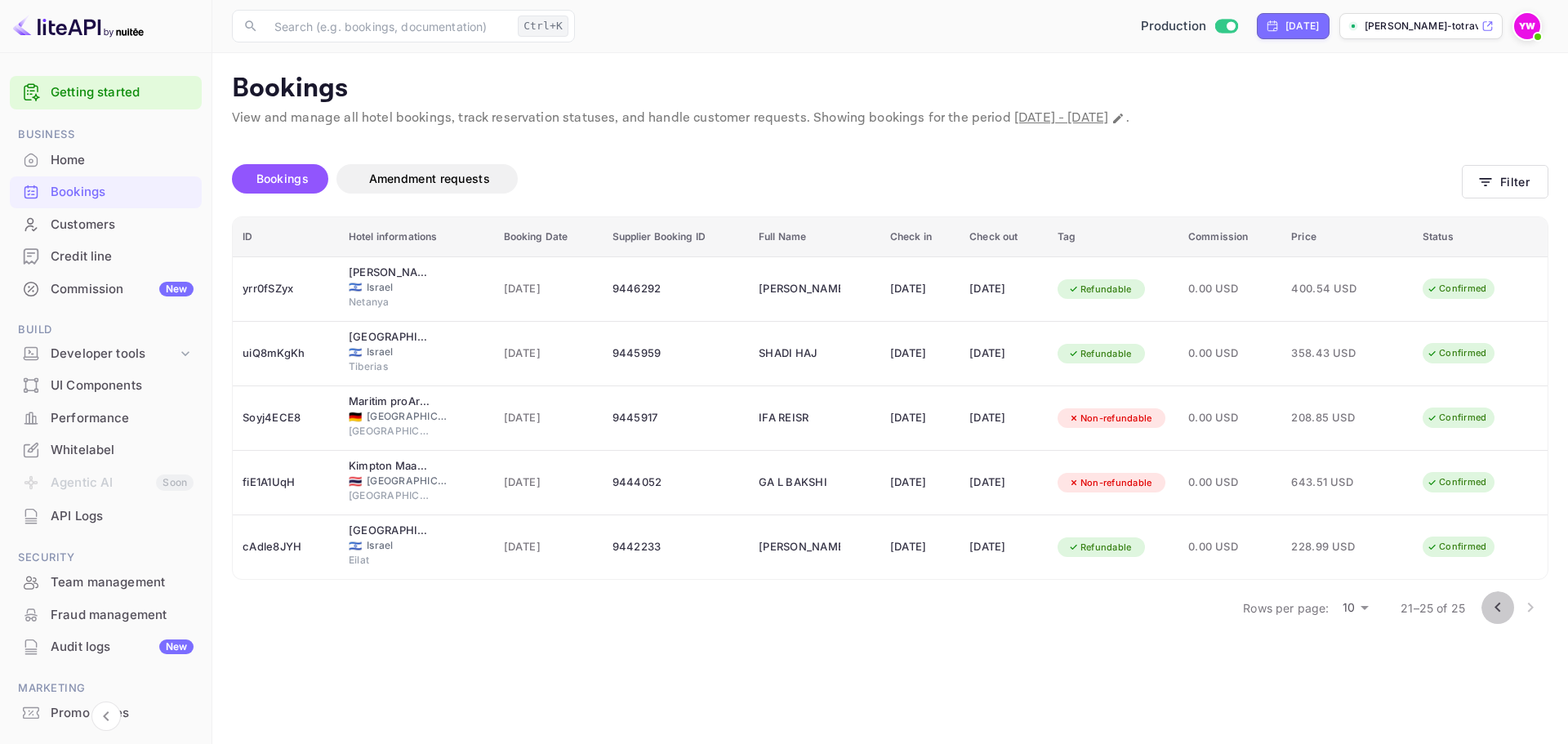
click at [1496, 606] on icon "Go to previous page" at bounding box center [1497, 607] width 20 height 20
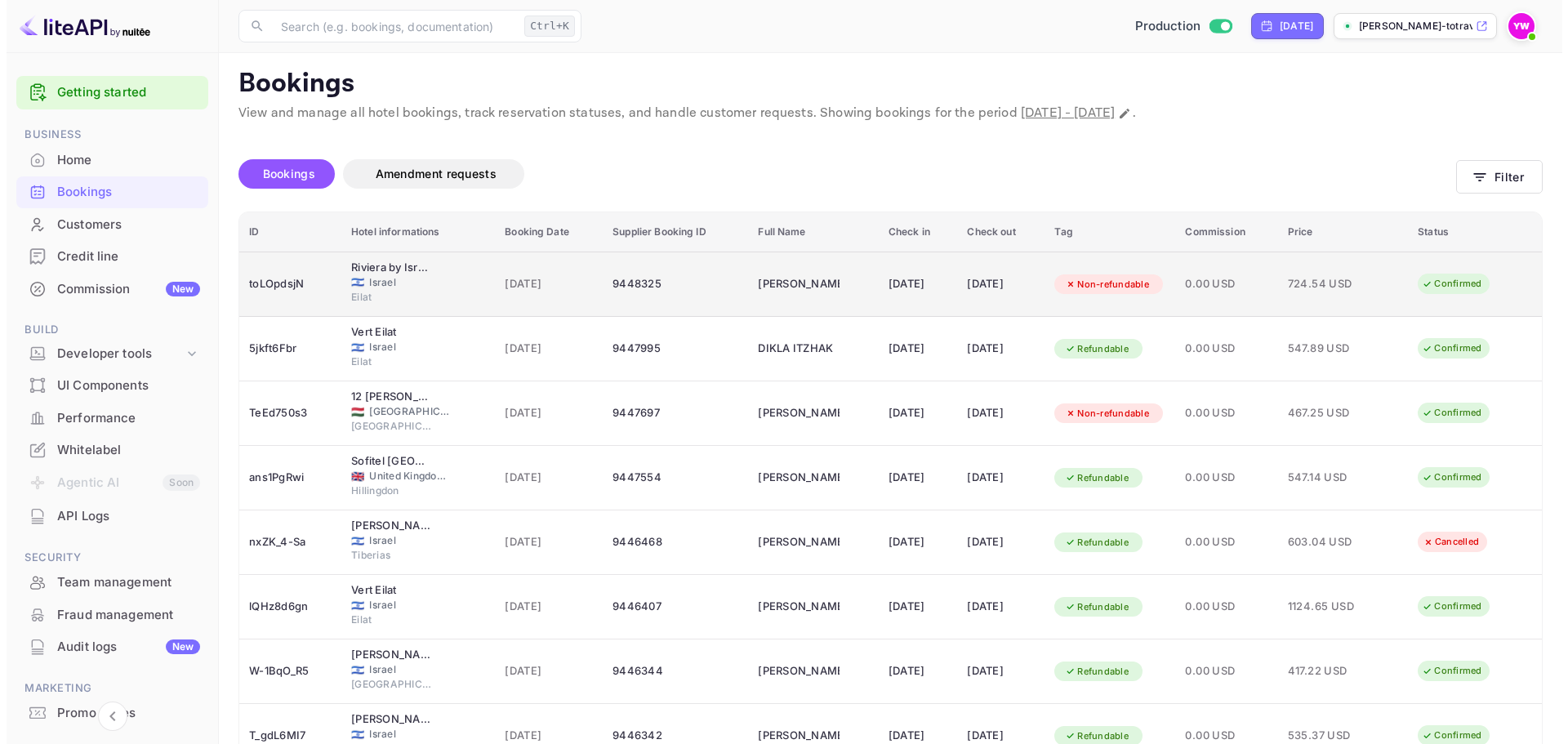
scroll to position [82, 0]
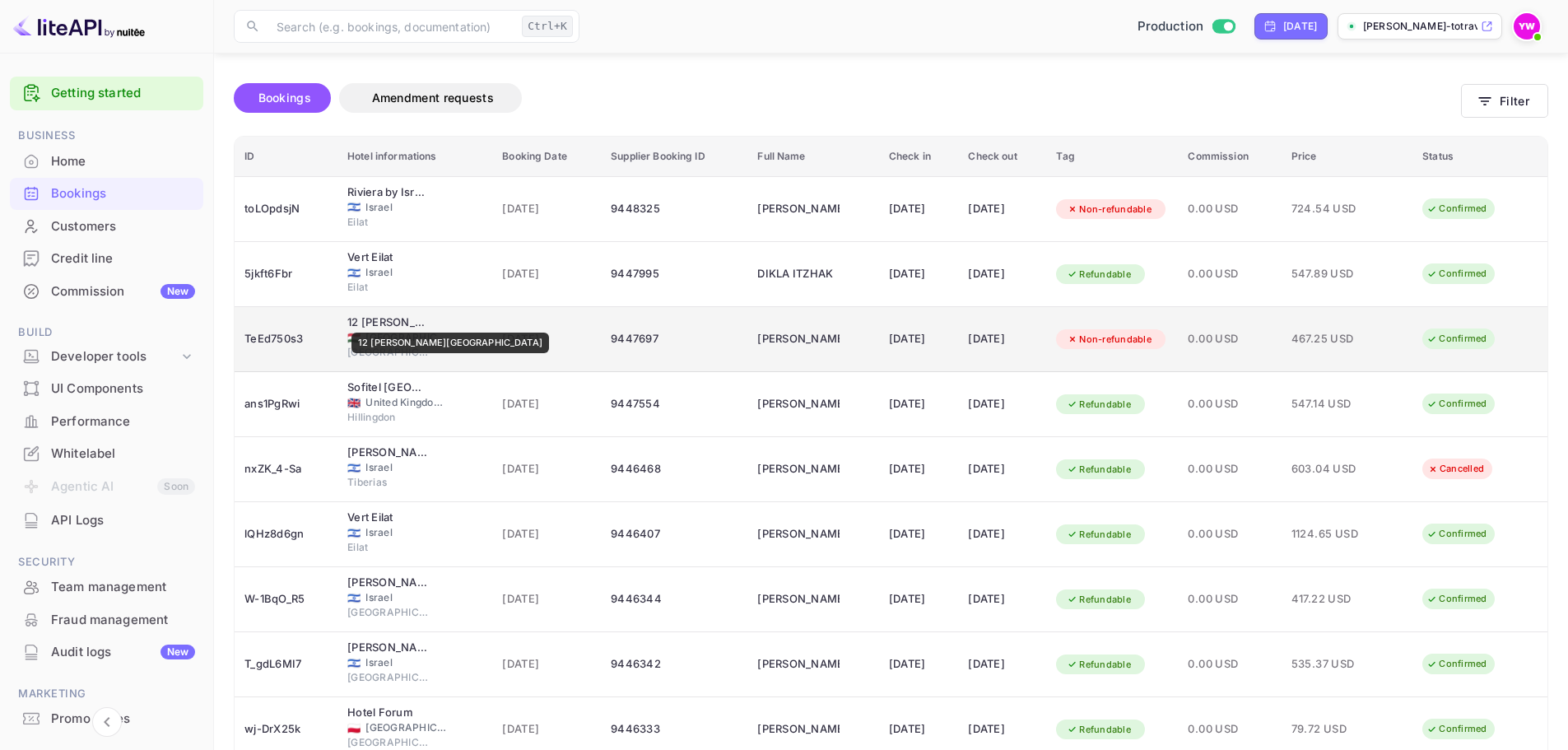
click at [390, 321] on div "12 [PERSON_NAME][GEOGRAPHIC_DATA]" at bounding box center [389, 322] width 82 height 16
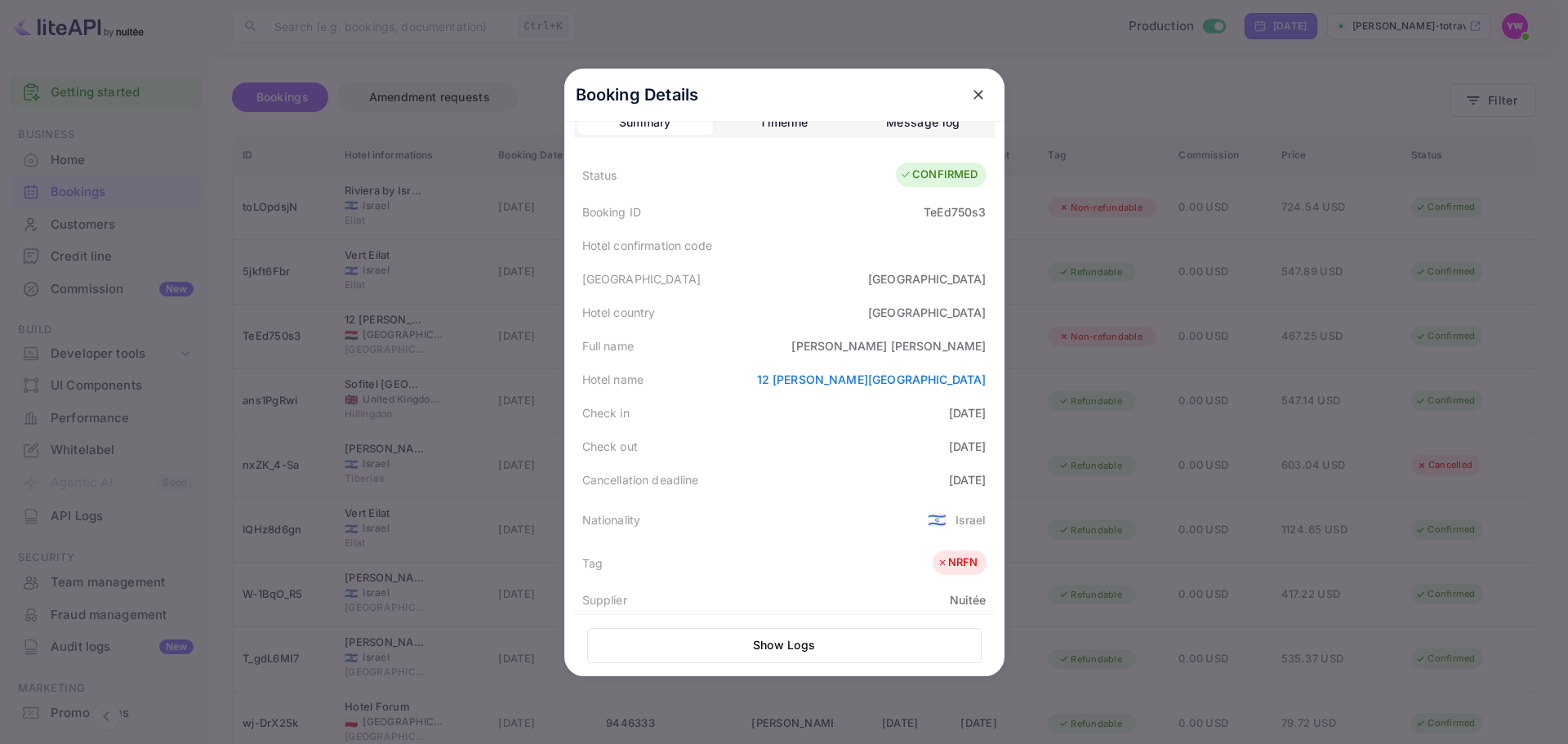
scroll to position [0, 0]
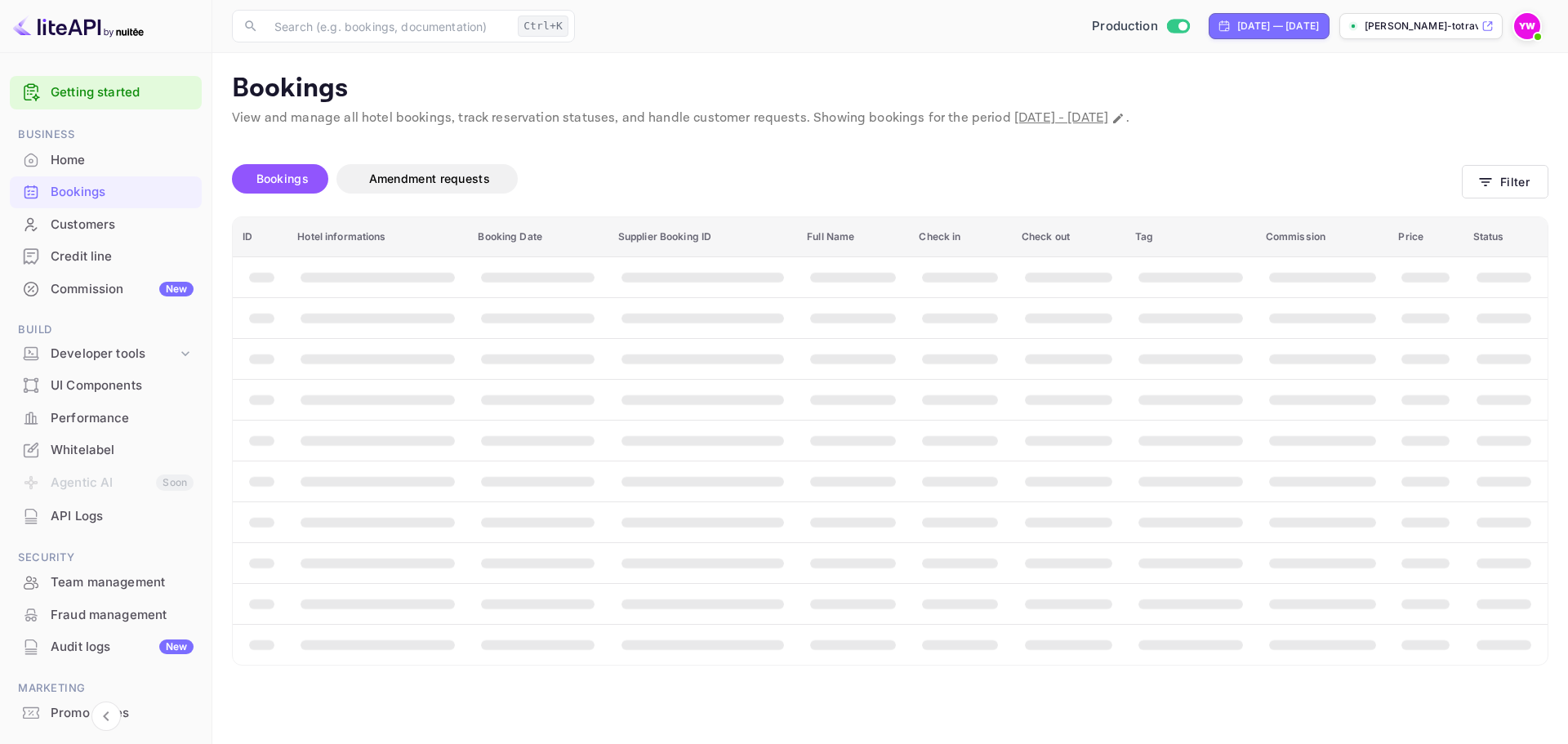
click at [1340, 179] on div "Bookings Amendment requests" at bounding box center [846, 178] width 1229 height 30
click at [1487, 186] on icon "button" at bounding box center [1485, 182] width 16 height 16
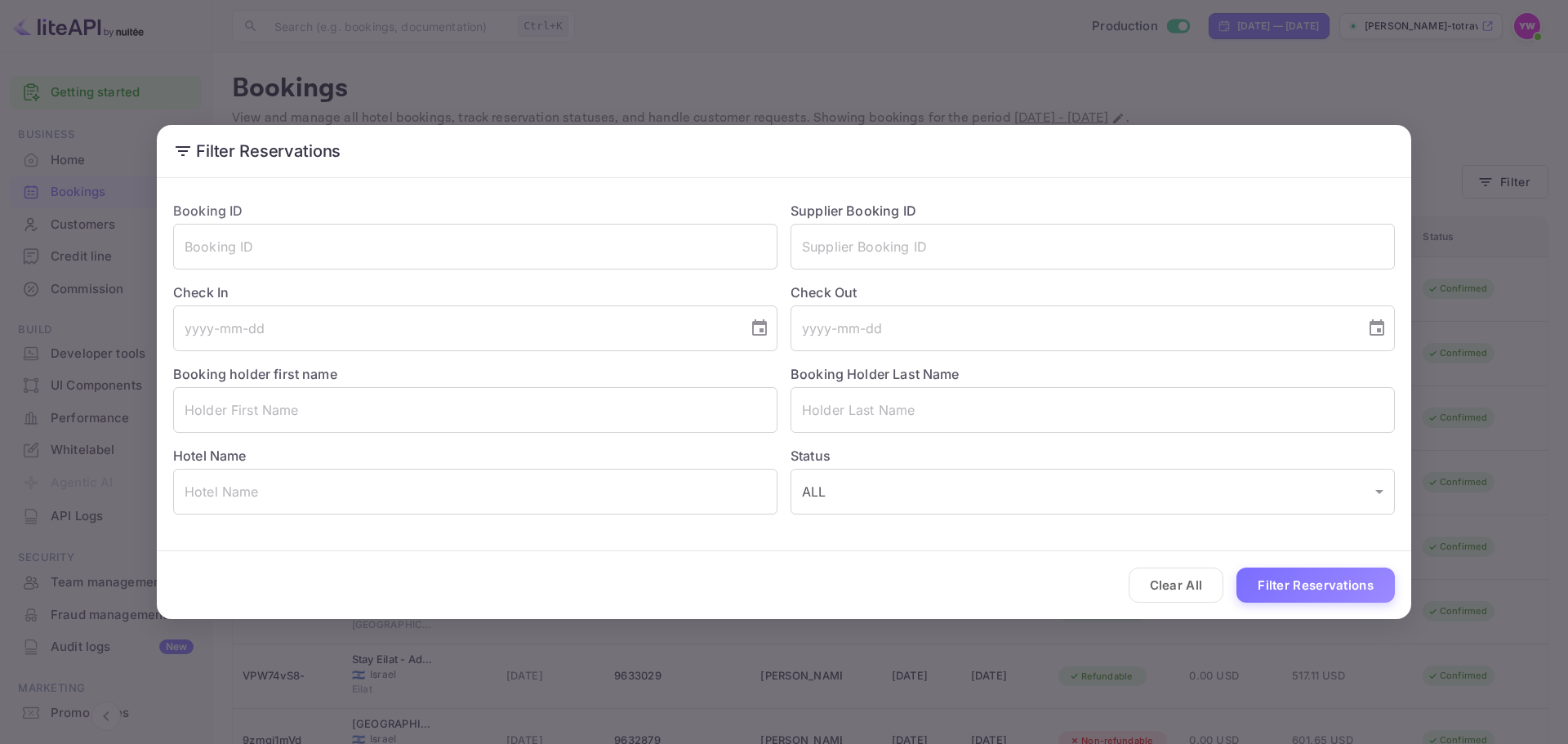
click at [1017, 76] on div "Filter Reservations Booking ID ​ Supplier Booking ID ​ Check In ​ Check Out ​ B…" at bounding box center [784, 372] width 1568 height 744
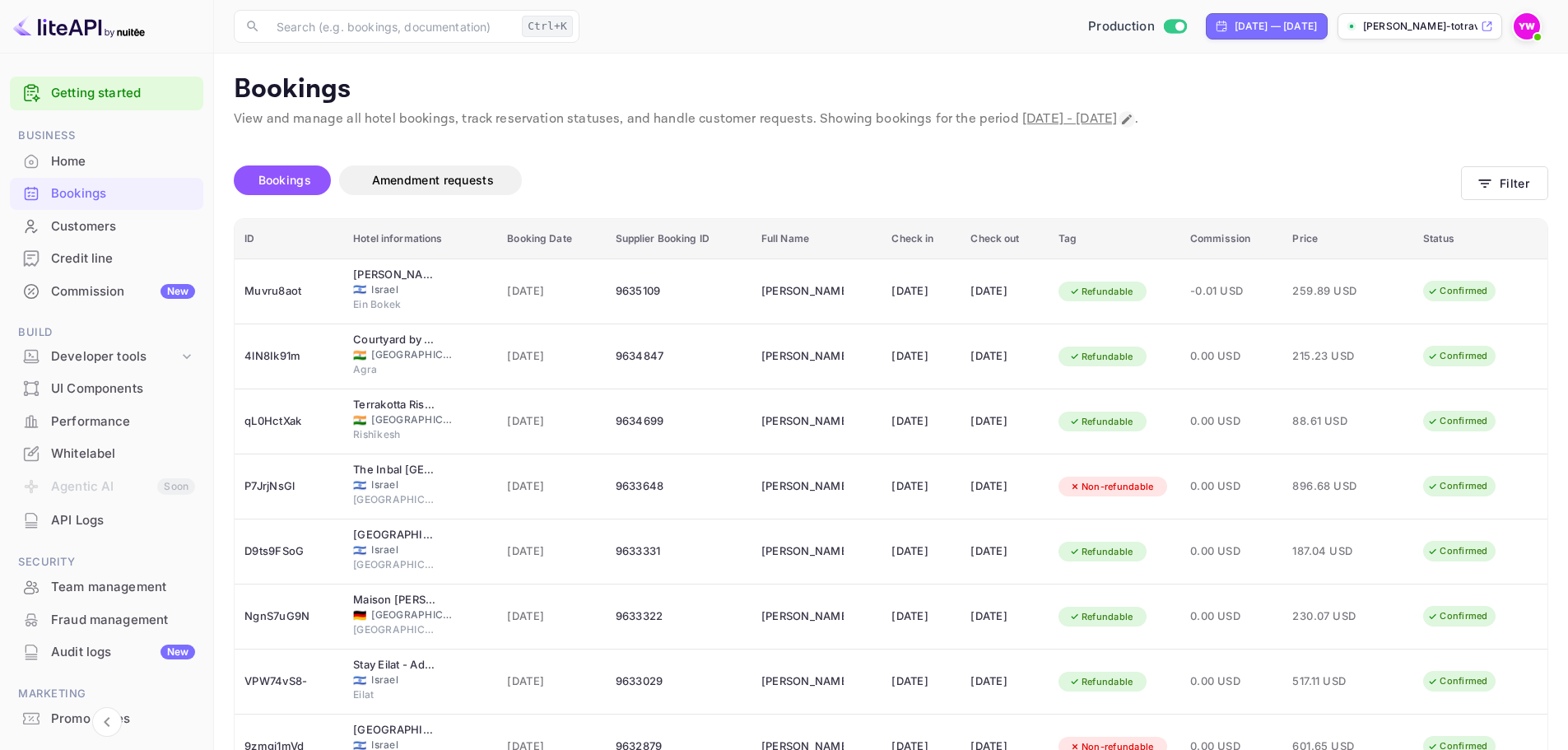
click at [1133, 122] on icon "Change date range" at bounding box center [1126, 119] width 13 height 13
select select "7"
select select "2025"
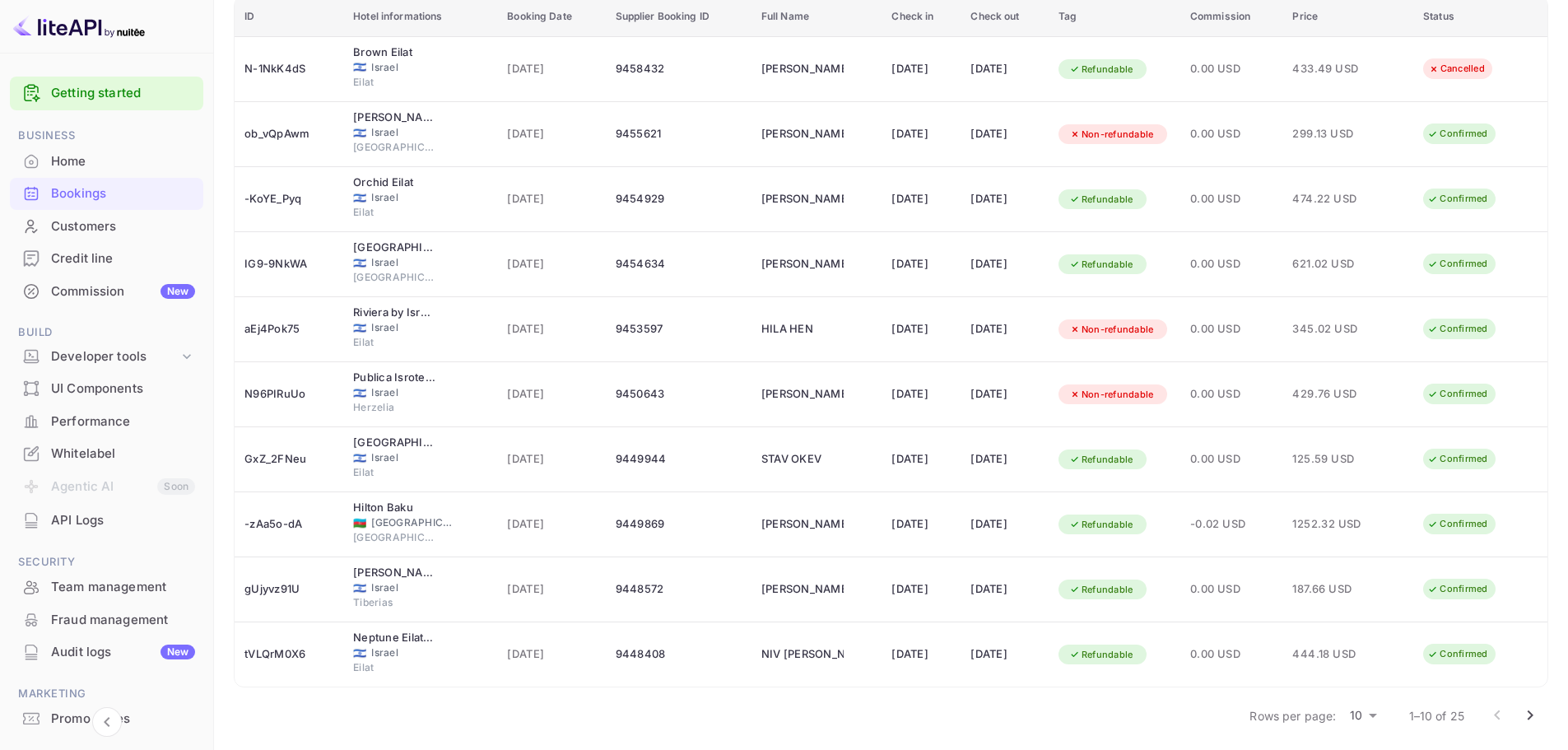
scroll to position [229, 0]
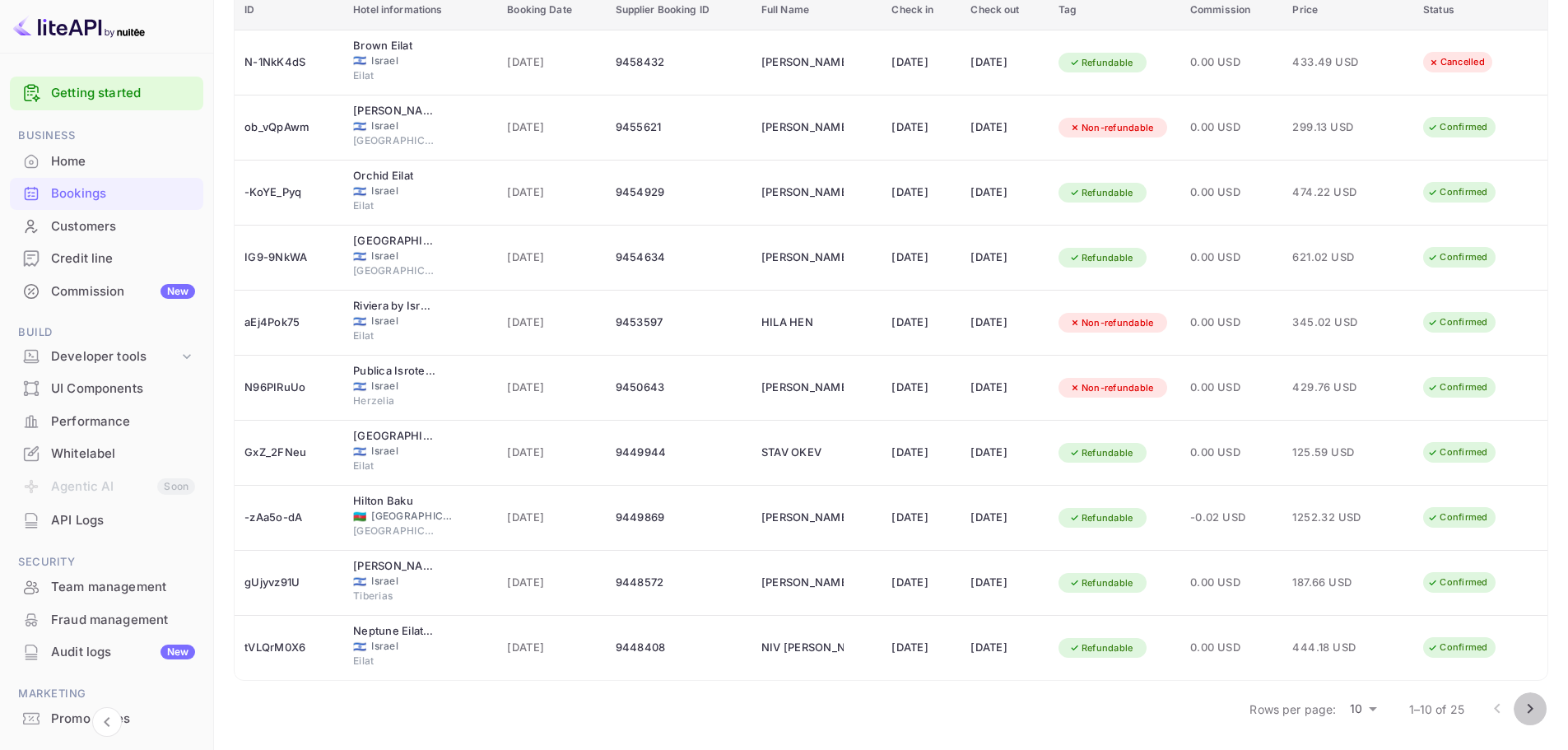
click at [1529, 708] on icon "Go to next page" at bounding box center [1529, 709] width 20 height 20
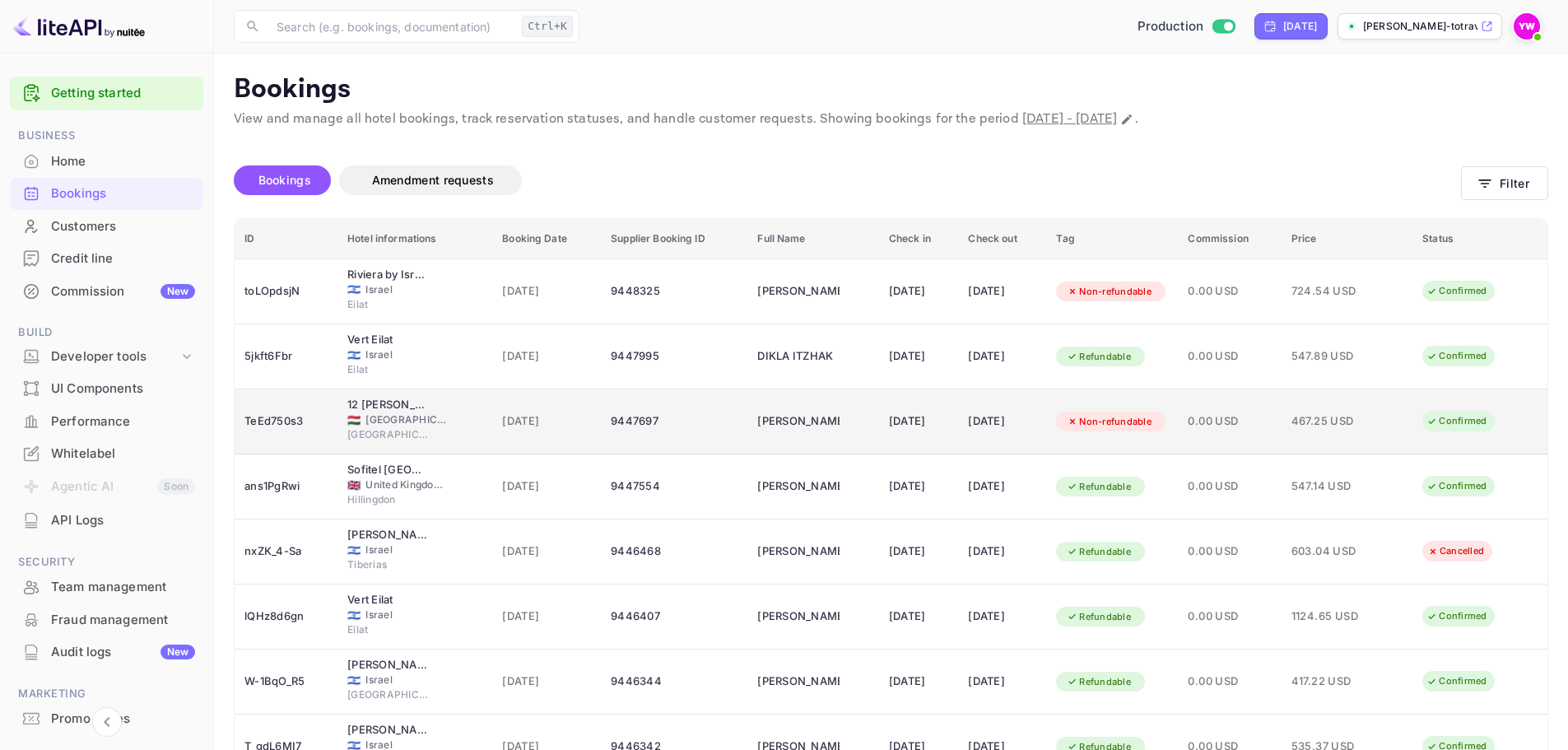
click at [277, 421] on div "TeEd750s3" at bounding box center [286, 421] width 83 height 27
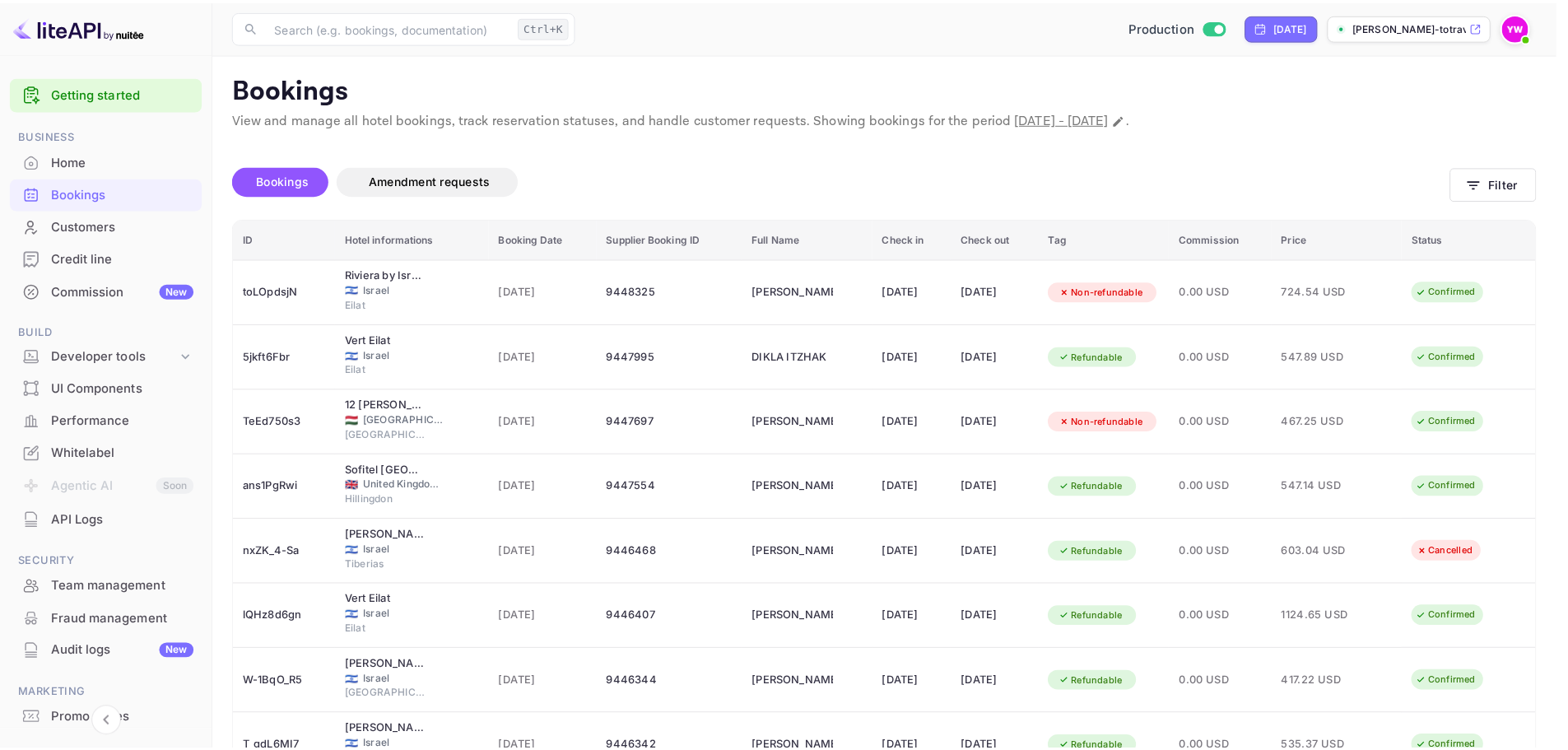
scroll to position [402, 0]
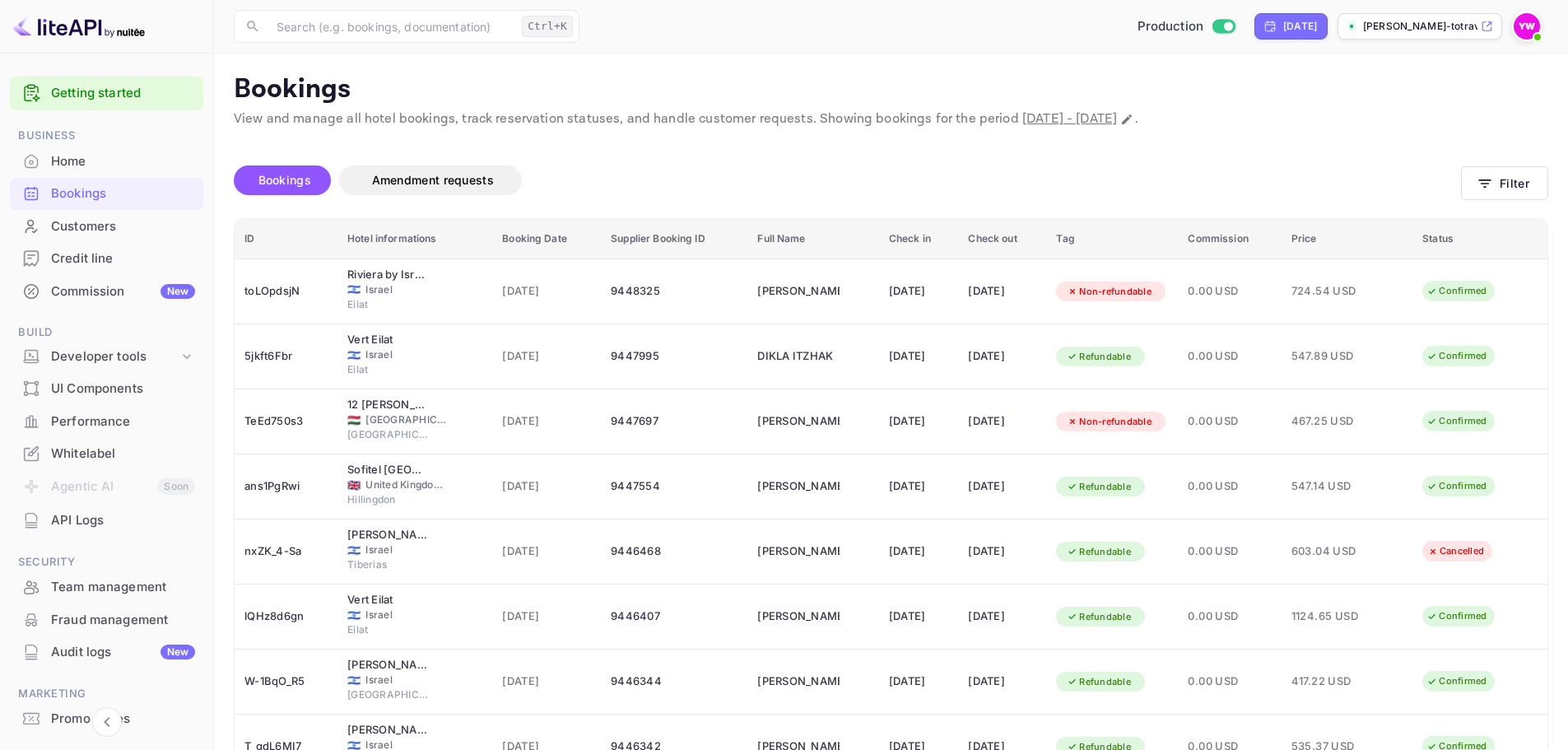
click at [125, 33] on img at bounding box center [79, 26] width 132 height 27
